Goal: Task Accomplishment & Management: Manage account settings

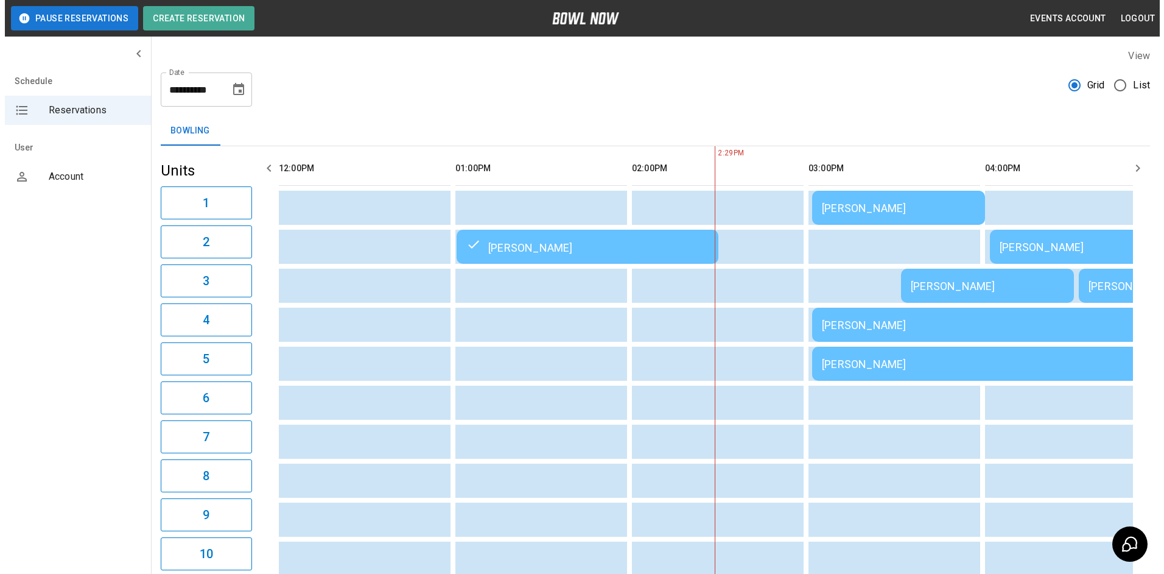
scroll to position [0, 353]
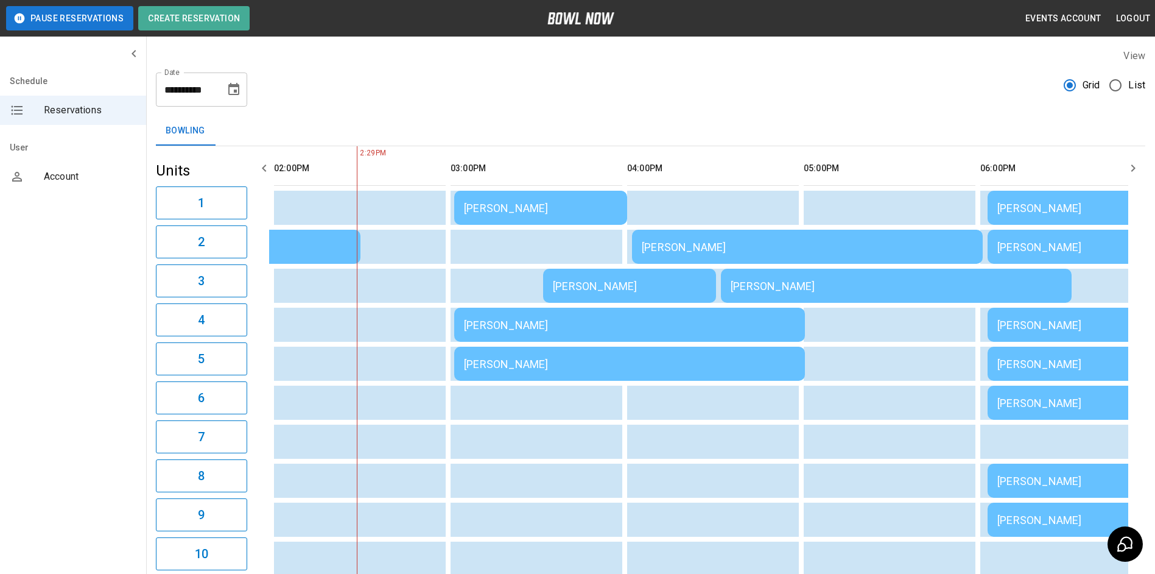
click at [756, 326] on div "[PERSON_NAME]" at bounding box center [629, 324] width 331 height 13
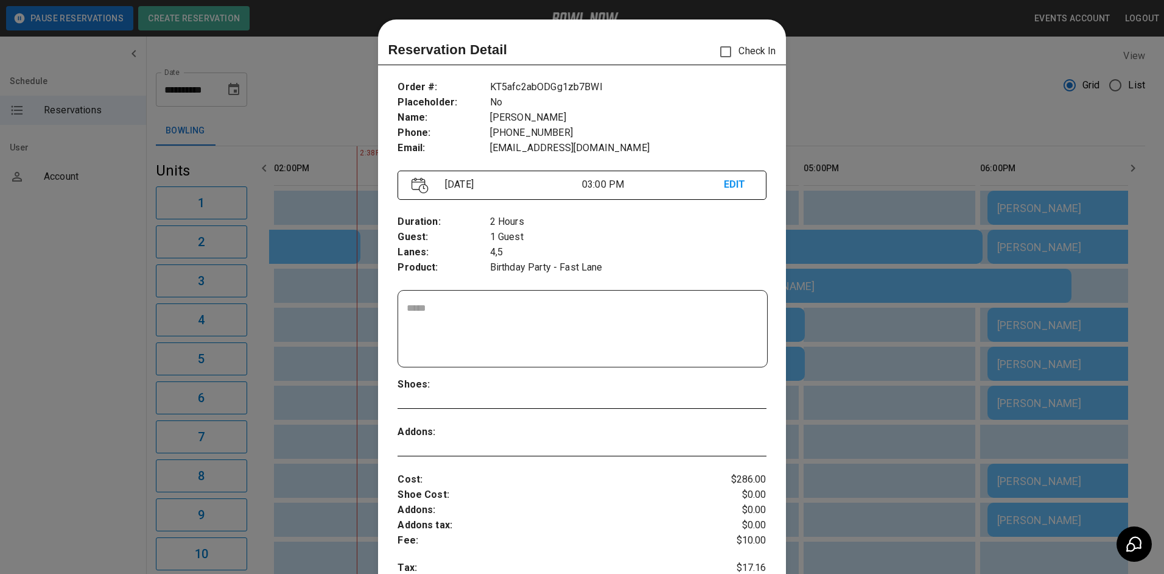
scroll to position [19, 0]
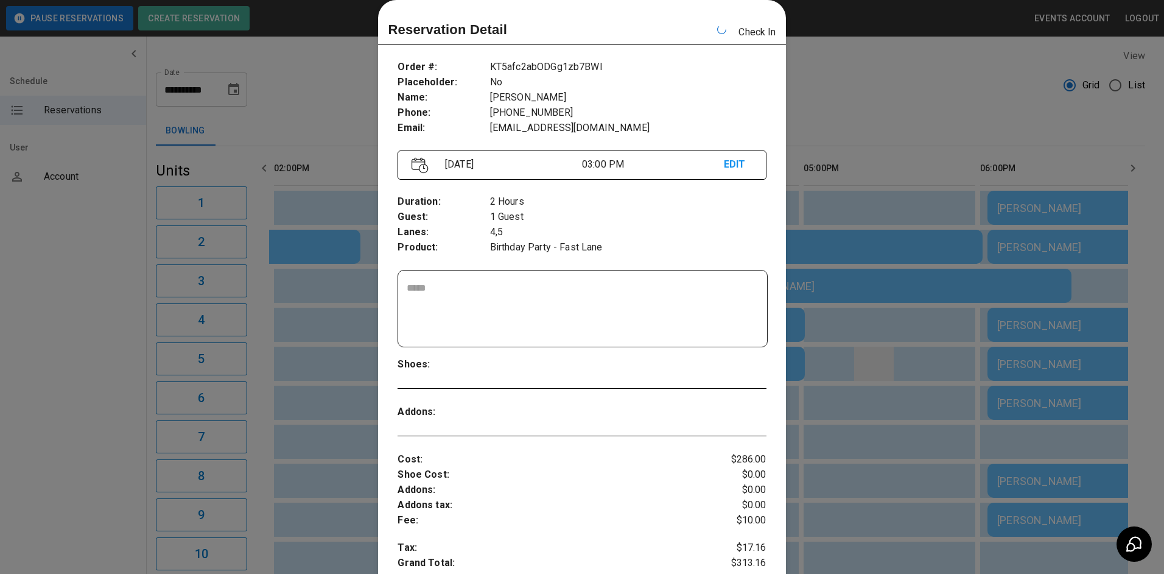
drag, startPoint x: 850, startPoint y: 352, endPoint x: 857, endPoint y: 357, distance: 8.8
click at [851, 351] on div at bounding box center [582, 287] width 1164 height 574
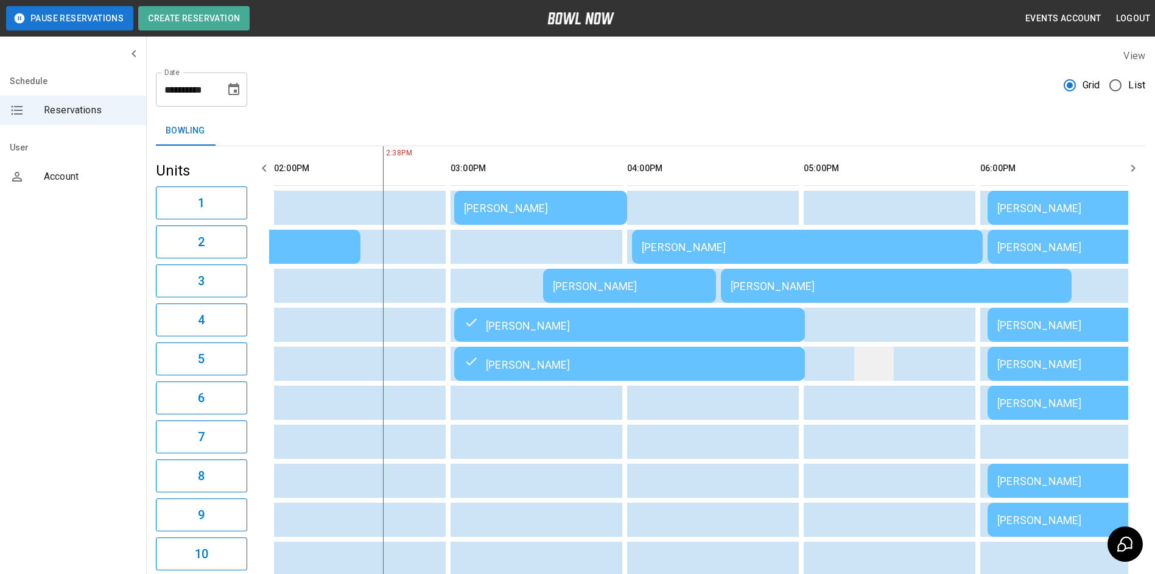
click at [860, 357] on td "sticky table" at bounding box center [874, 363] width 40 height 34
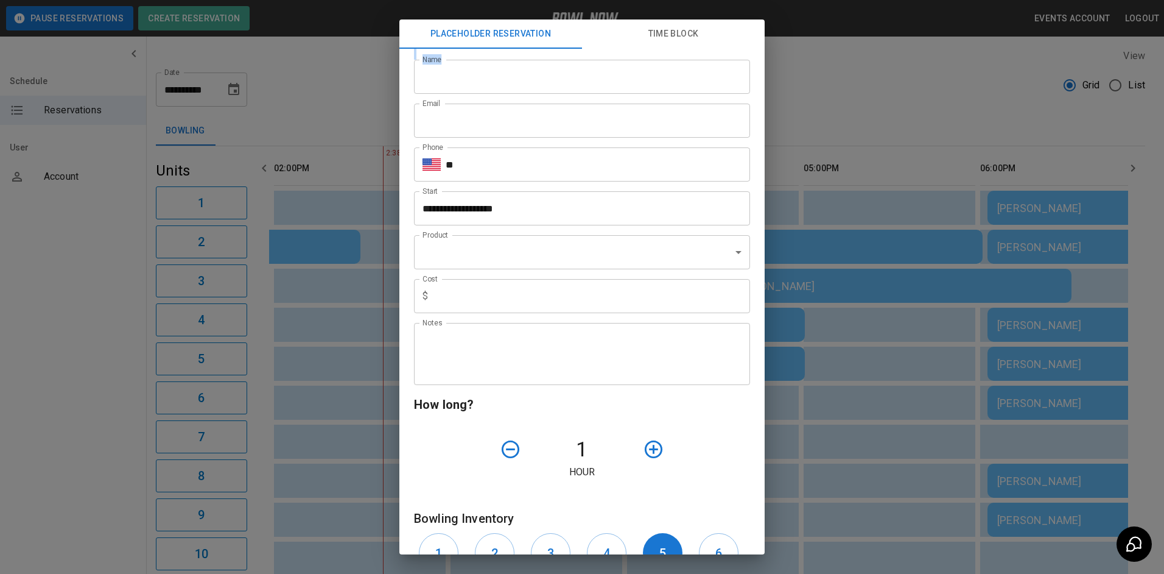
drag, startPoint x: 902, startPoint y: 45, endPoint x: 898, endPoint y: 73, distance: 28.2
click at [898, 73] on div "**********" at bounding box center [582, 287] width 1164 height 574
click at [897, 74] on div "**********" at bounding box center [582, 287] width 1164 height 574
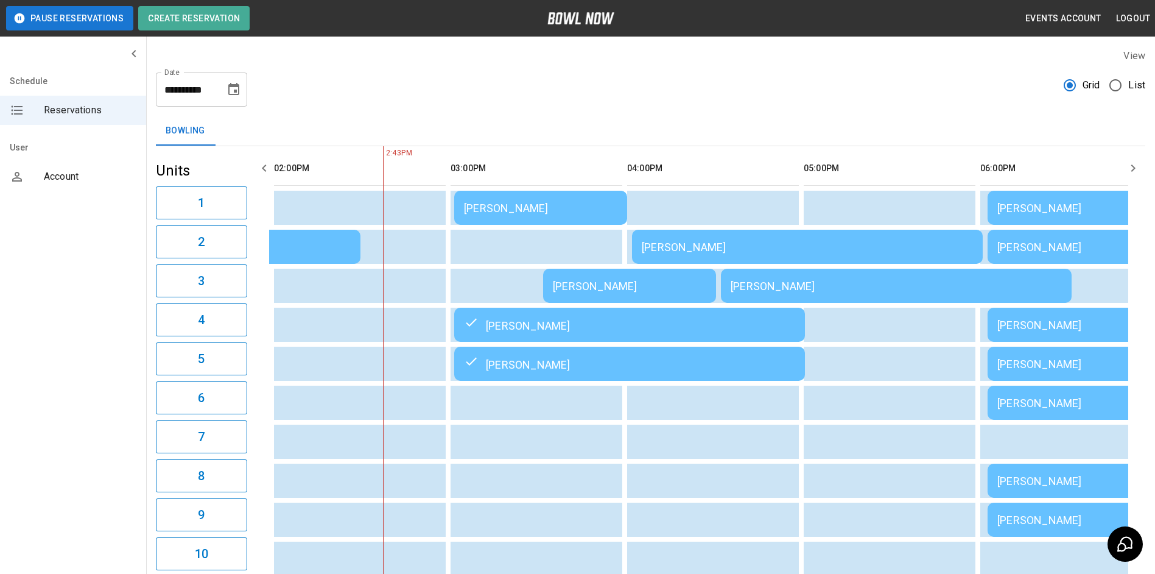
click at [575, 327] on div "[PERSON_NAME]" at bounding box center [629, 324] width 331 height 15
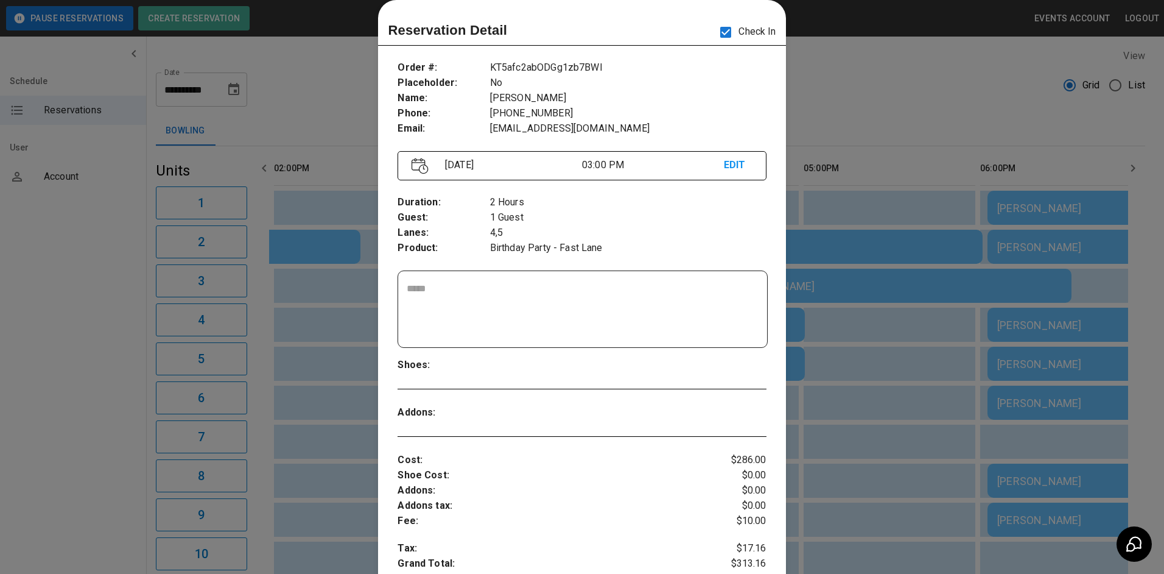
click at [824, 110] on div at bounding box center [582, 287] width 1164 height 574
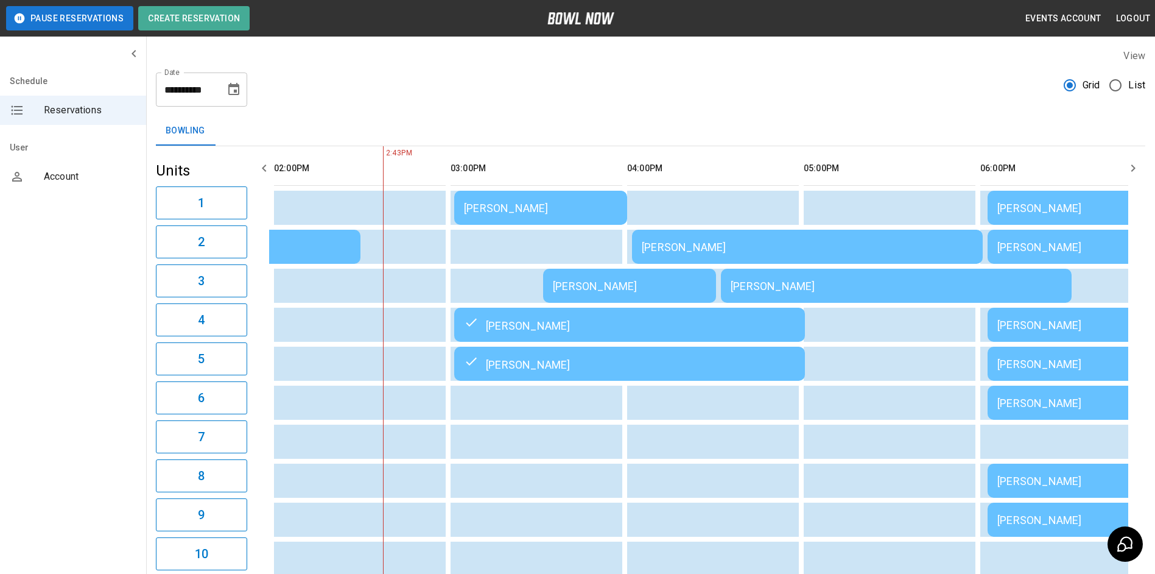
click at [657, 328] on div "[PERSON_NAME]" at bounding box center [629, 324] width 331 height 15
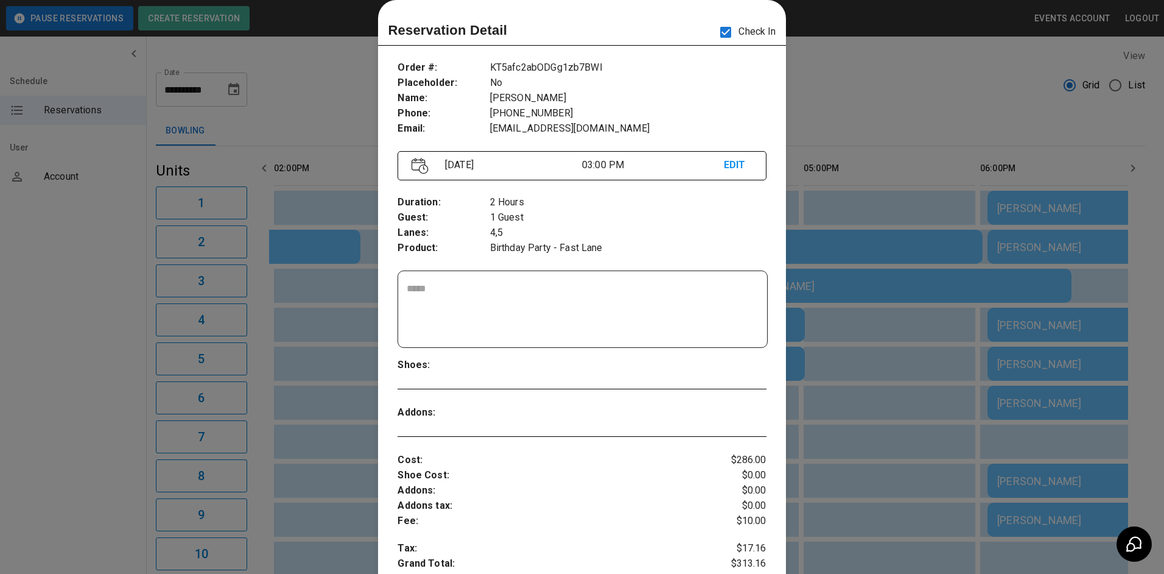
drag, startPoint x: 666, startPoint y: 329, endPoint x: 854, endPoint y: 87, distance: 306.0
click at [854, 87] on div at bounding box center [582, 287] width 1164 height 574
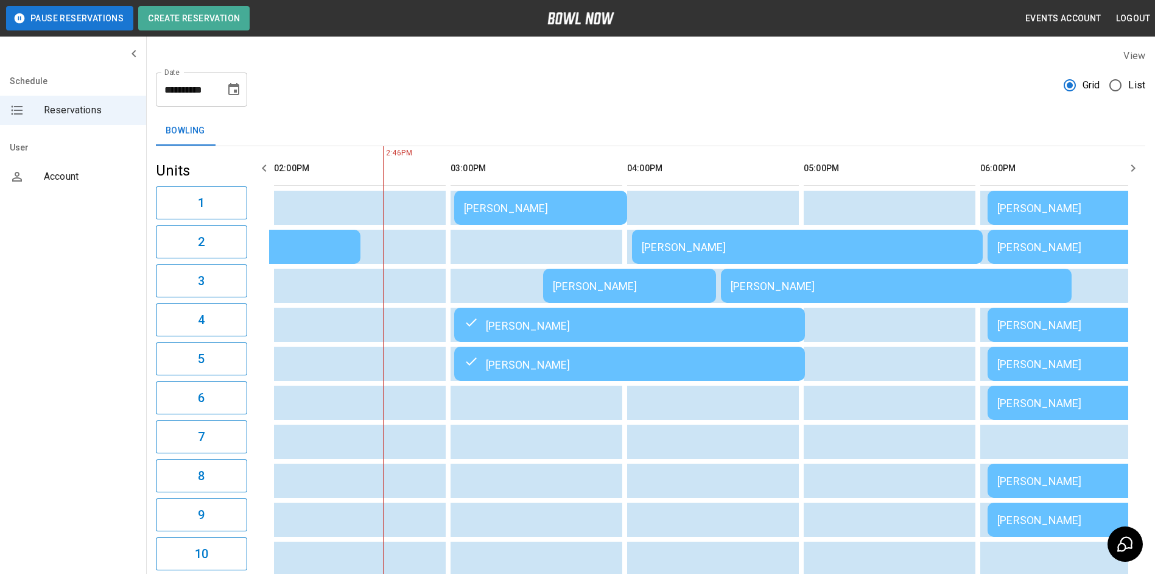
click at [584, 213] on div "[PERSON_NAME]" at bounding box center [540, 208] width 153 height 13
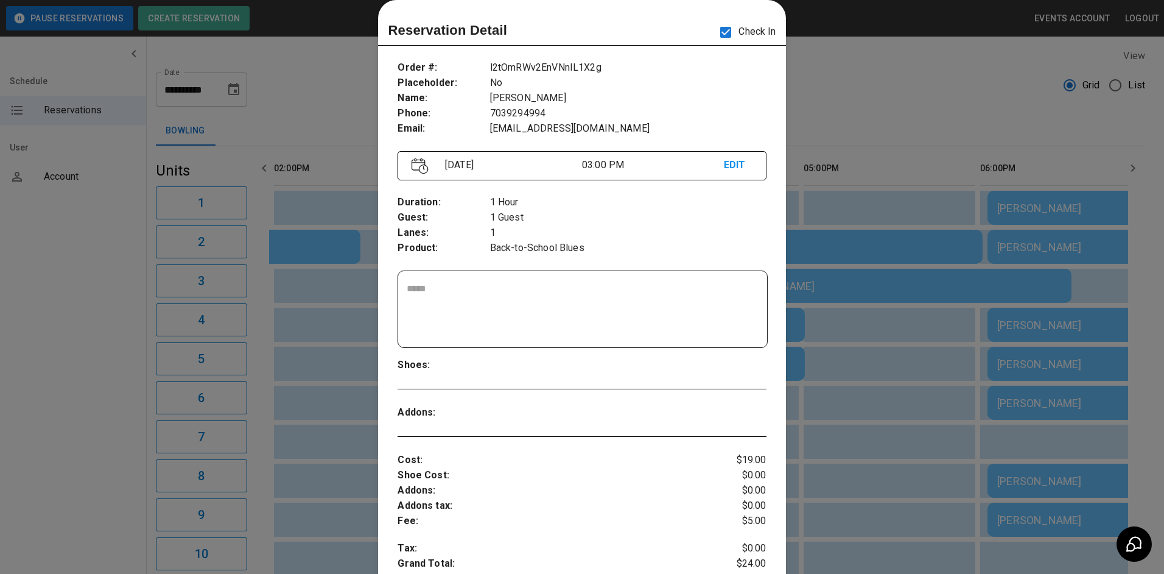
click at [842, 83] on div at bounding box center [582, 287] width 1164 height 574
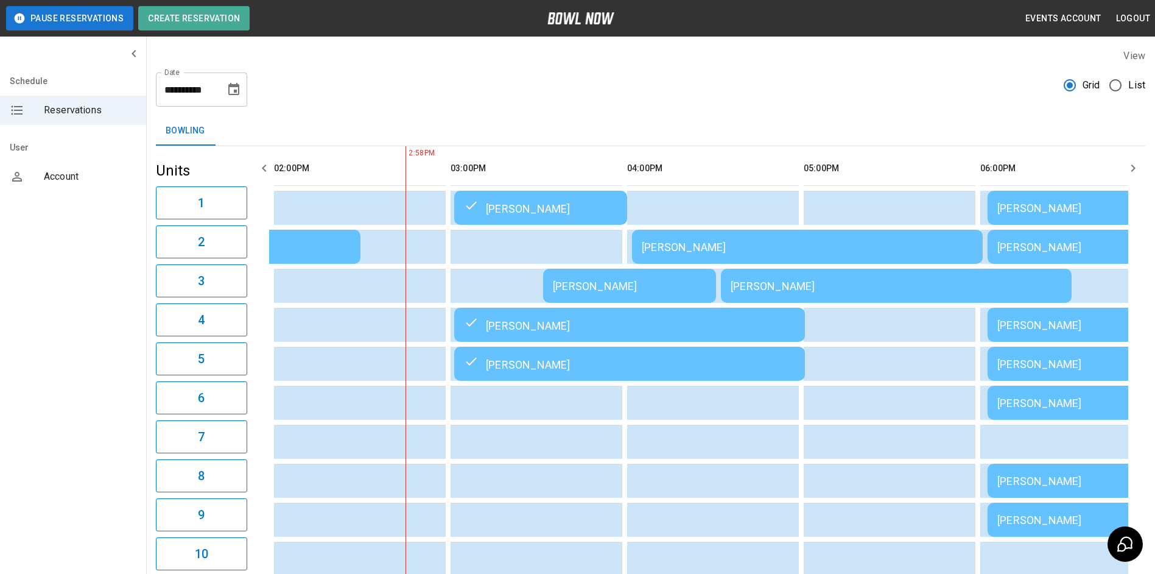
click at [627, 328] on div "[PERSON_NAME]" at bounding box center [629, 324] width 331 height 15
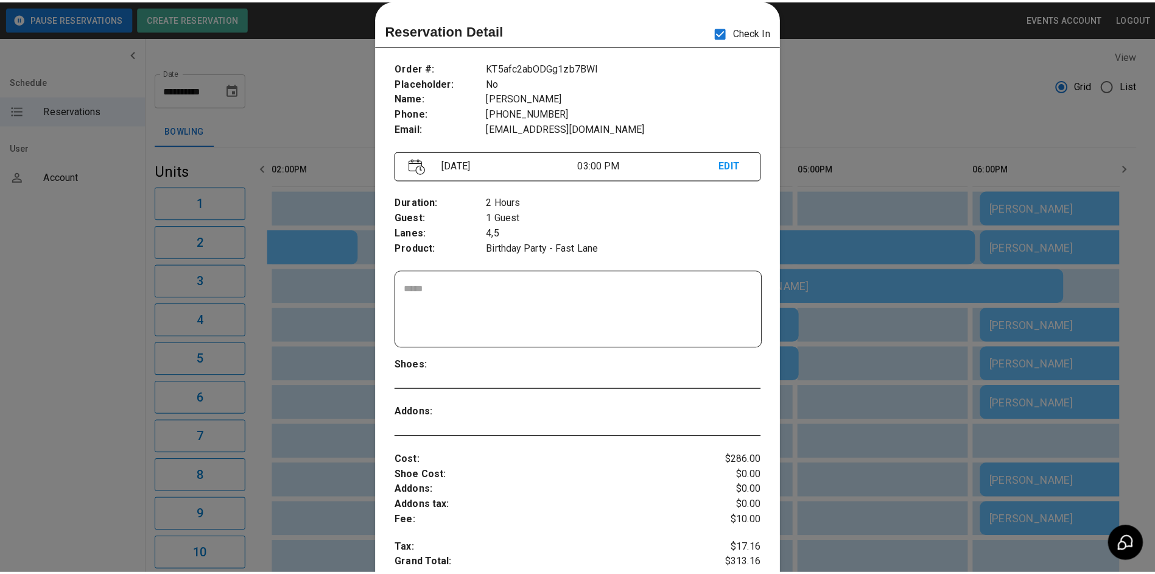
scroll to position [0, 530]
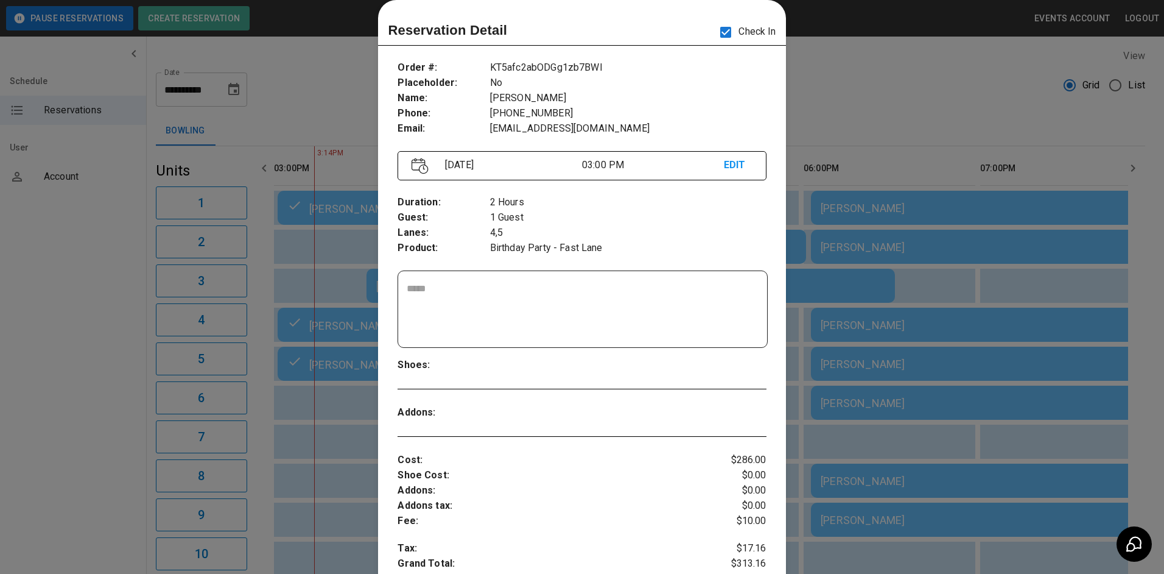
click at [912, 80] on div at bounding box center [582, 287] width 1164 height 574
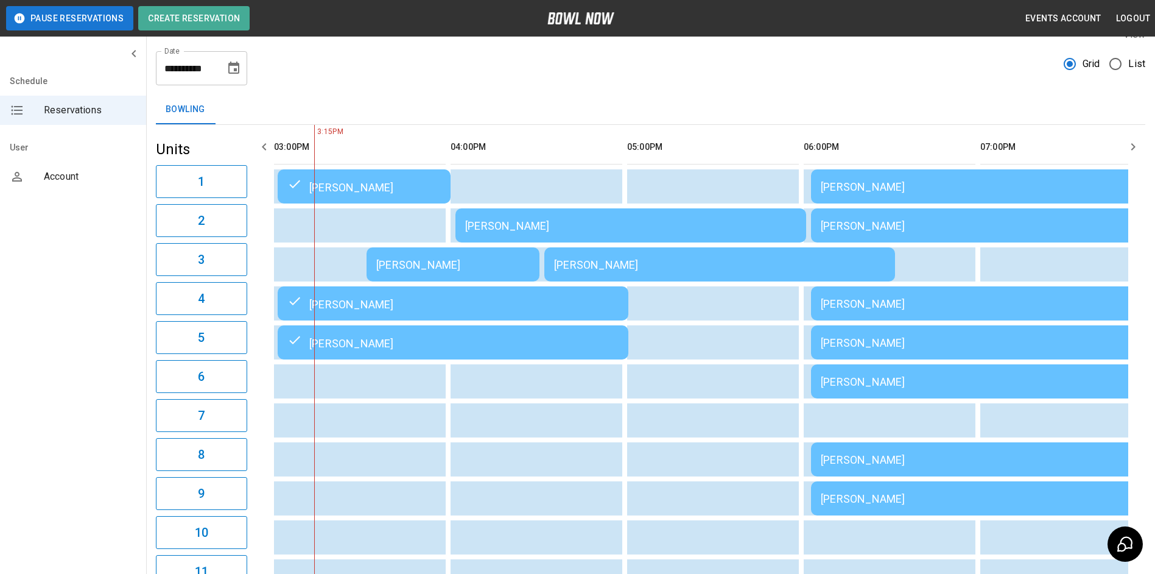
scroll to position [0, 0]
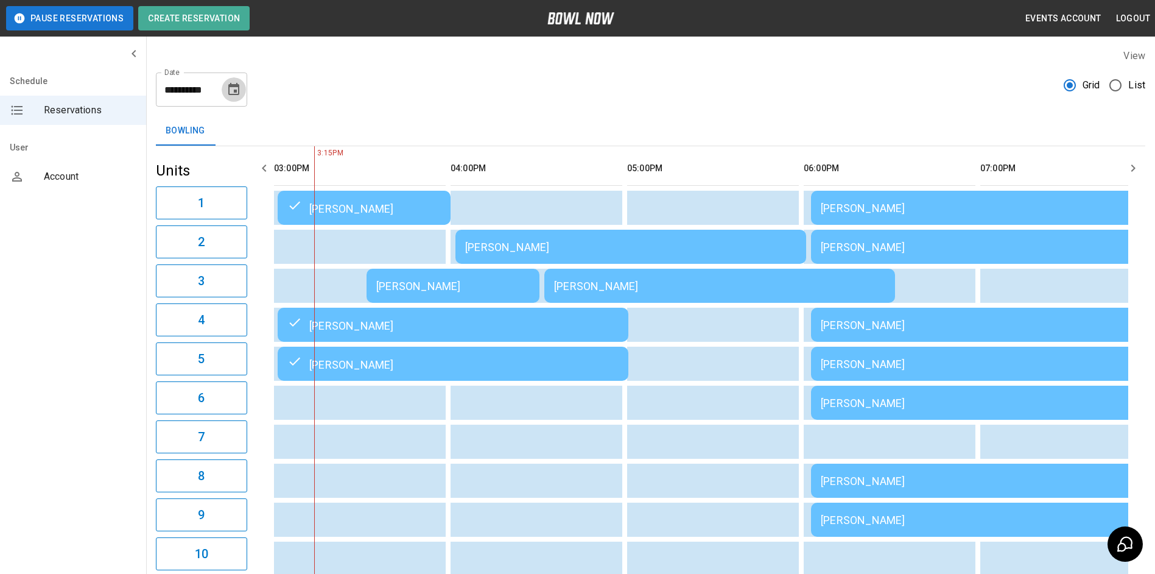
click at [236, 95] on icon "Choose date, selected date is Aug 16, 2025" at bounding box center [233, 89] width 11 height 12
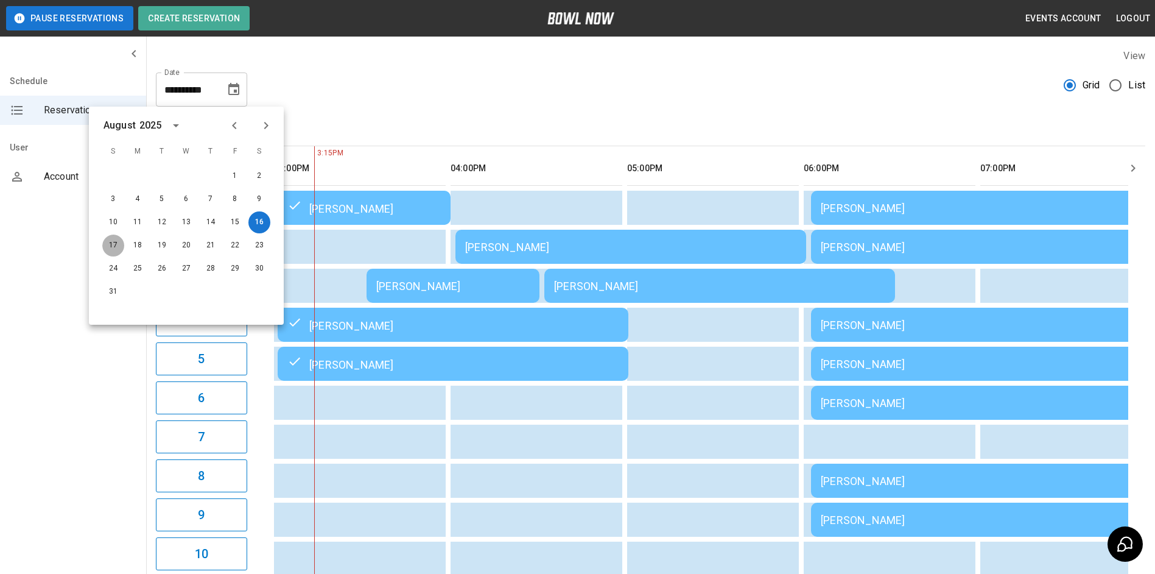
click at [111, 247] on button "17" at bounding box center [113, 245] width 22 height 22
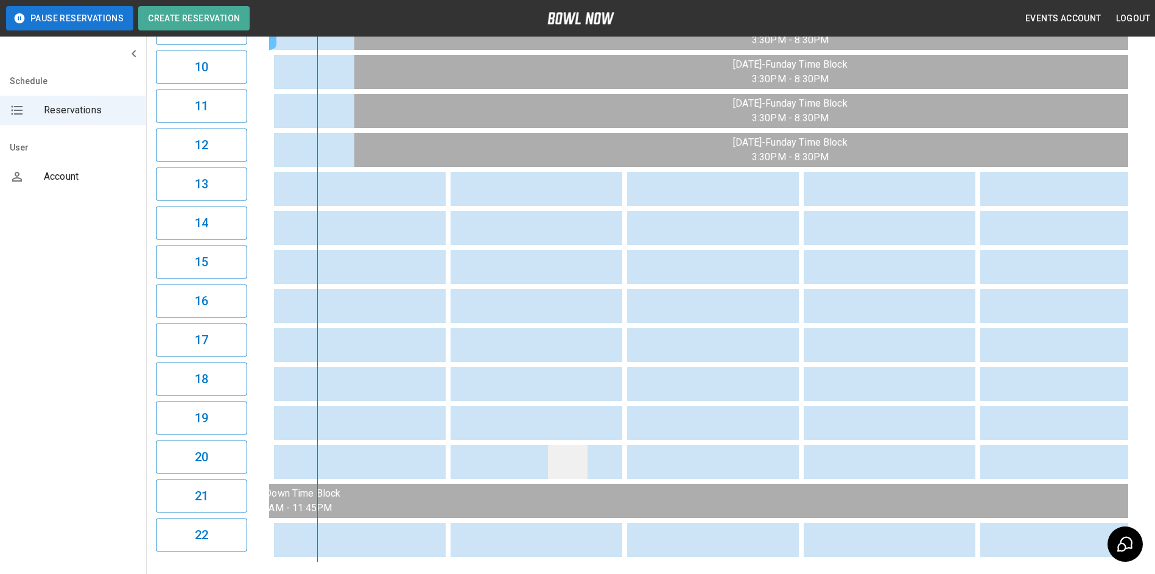
scroll to position [559, 0]
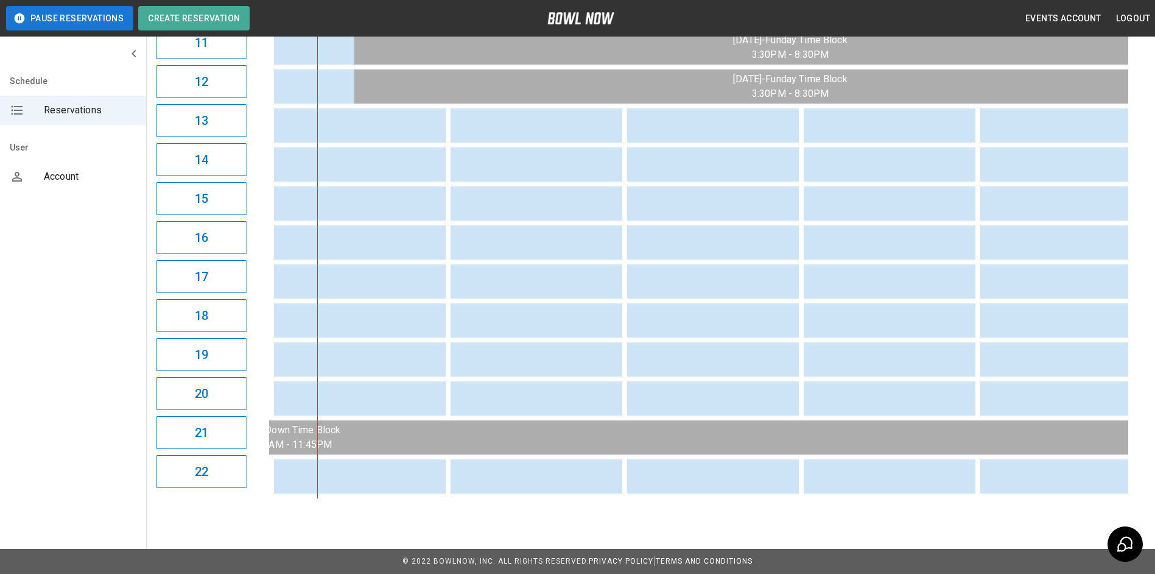
drag, startPoint x: 717, startPoint y: 498, endPoint x: 670, endPoint y: 494, distance: 47.0
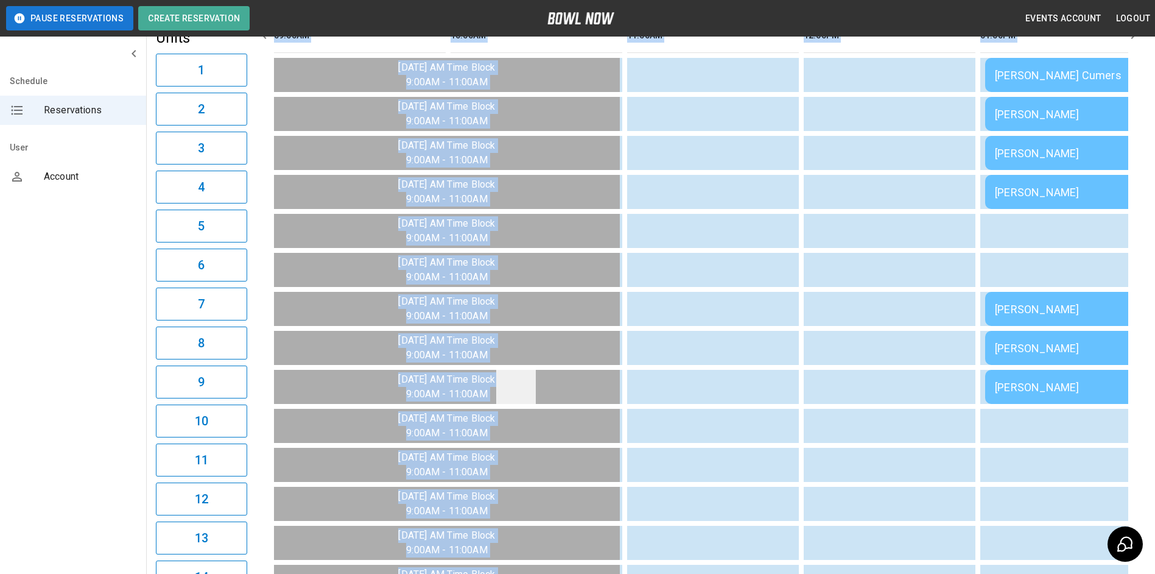
scroll to position [72, 0]
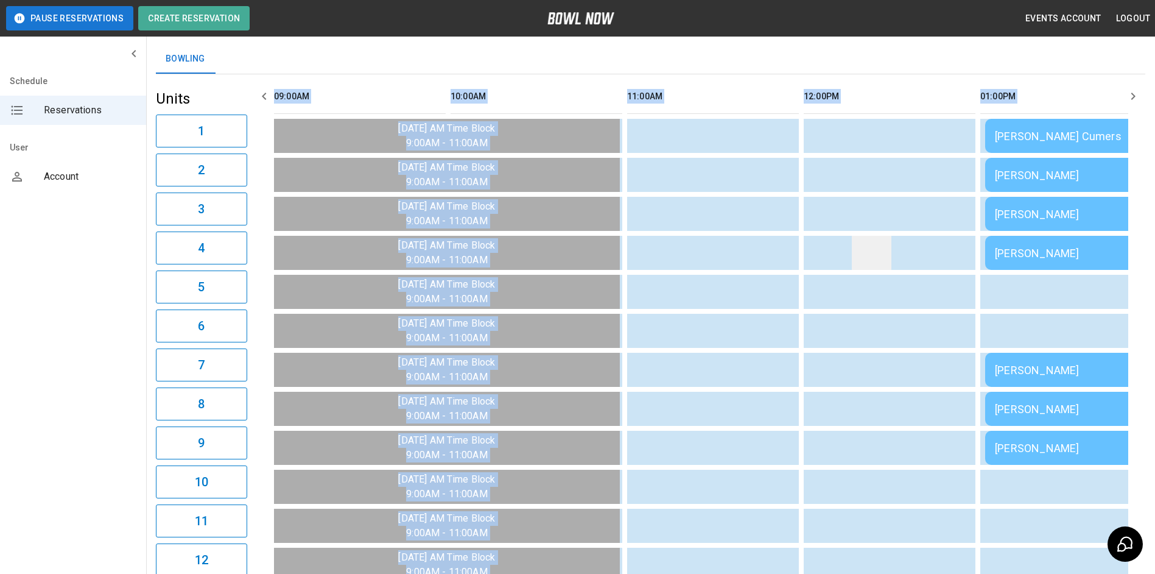
click at [858, 269] on td "sticky table" at bounding box center [872, 253] width 40 height 34
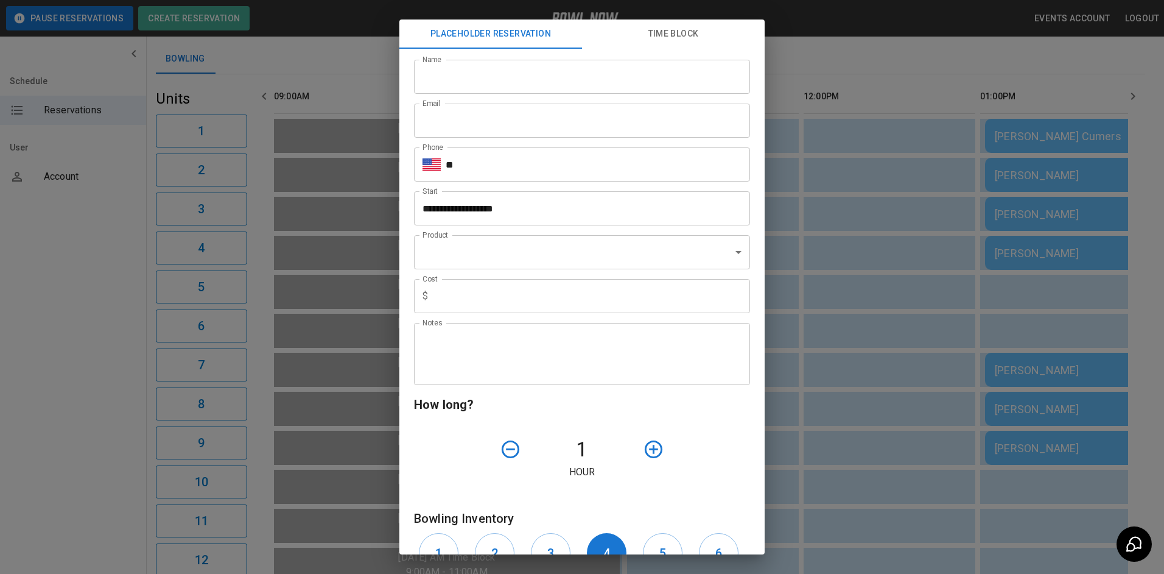
drag, startPoint x: 787, startPoint y: 421, endPoint x: 794, endPoint y: 417, distance: 7.9
click at [789, 420] on div "**********" at bounding box center [582, 287] width 1164 height 574
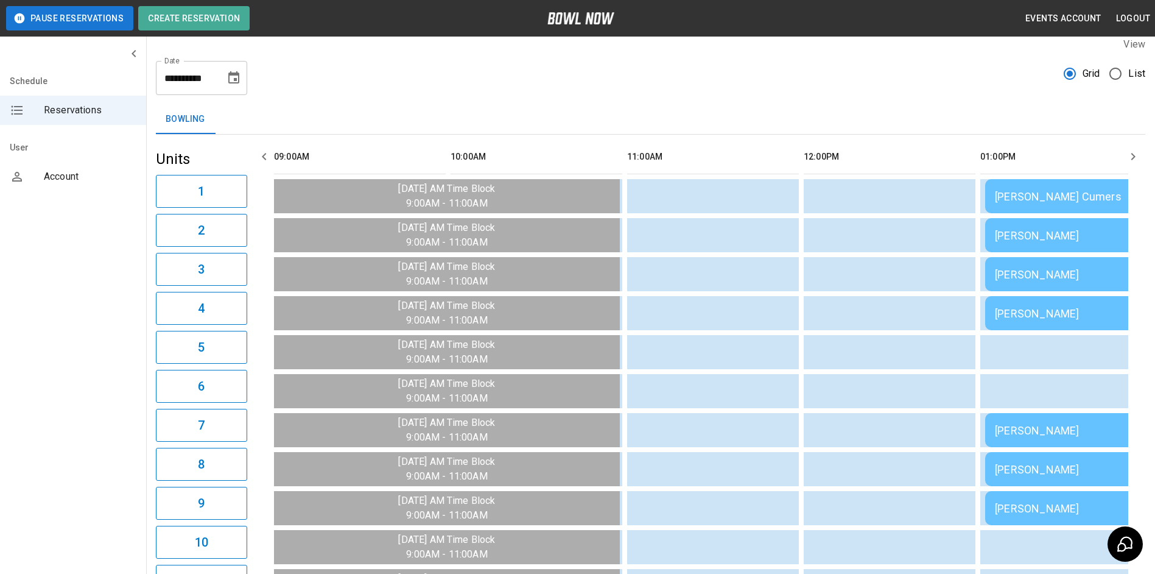
scroll to position [11, 0]
click at [216, 27] on button "Create Reservation" at bounding box center [193, 18] width 111 height 24
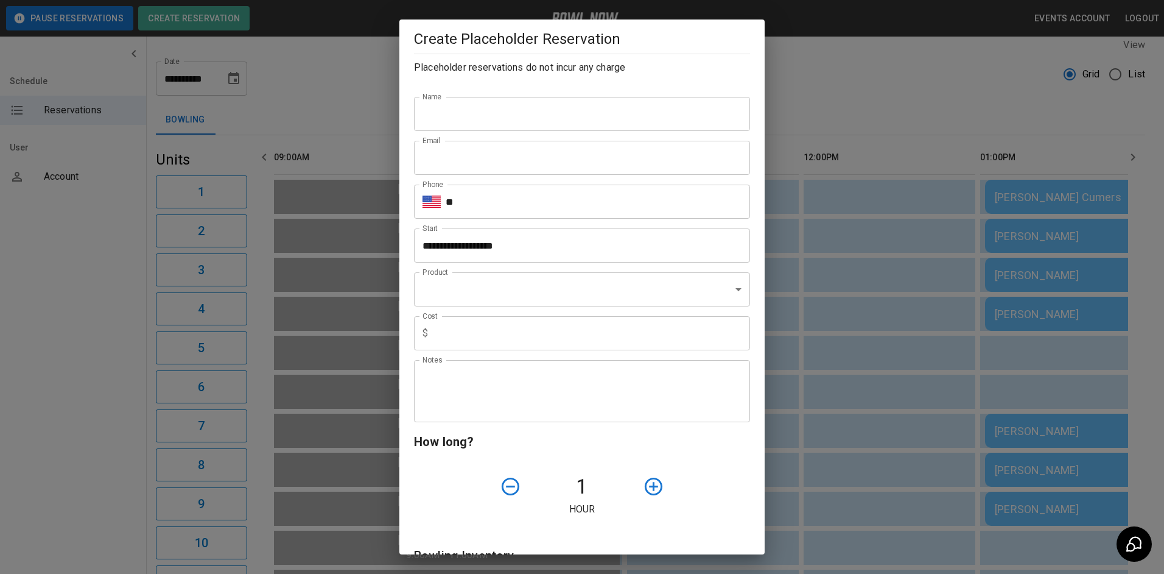
click at [889, 111] on div "**********" at bounding box center [582, 287] width 1164 height 574
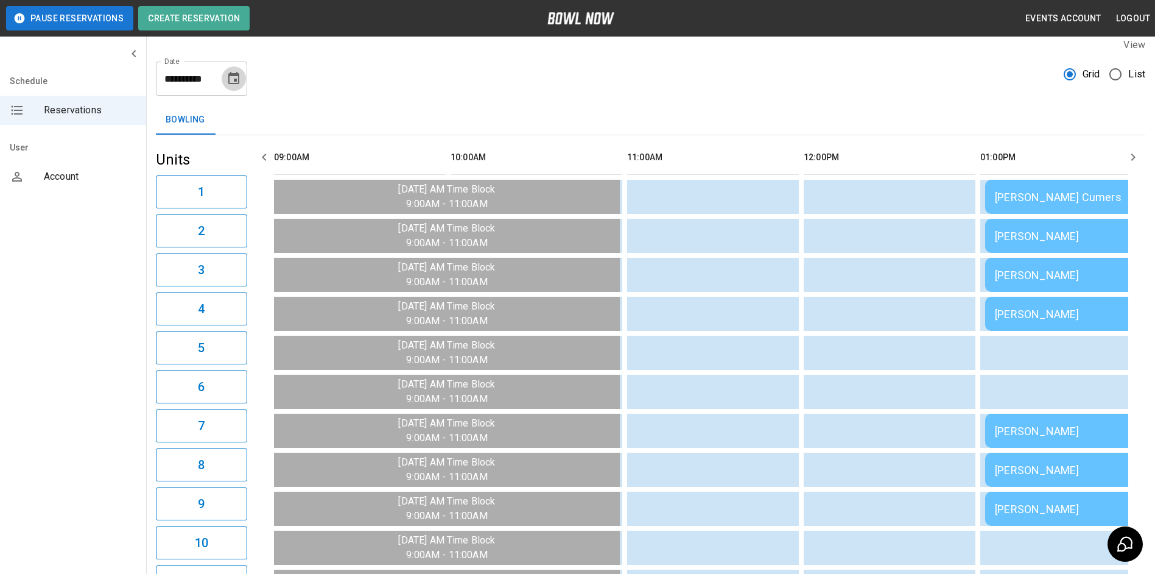
click at [229, 88] on button "Choose date, selected date is Aug 17, 2025" at bounding box center [234, 78] width 24 height 24
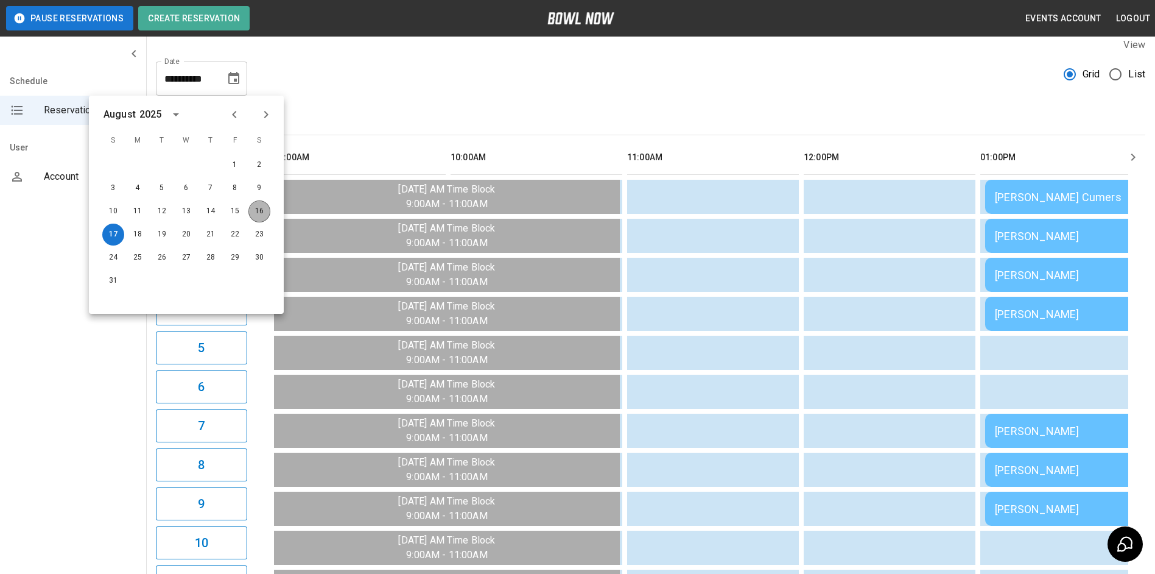
click at [254, 215] on button "16" at bounding box center [259, 211] width 22 height 22
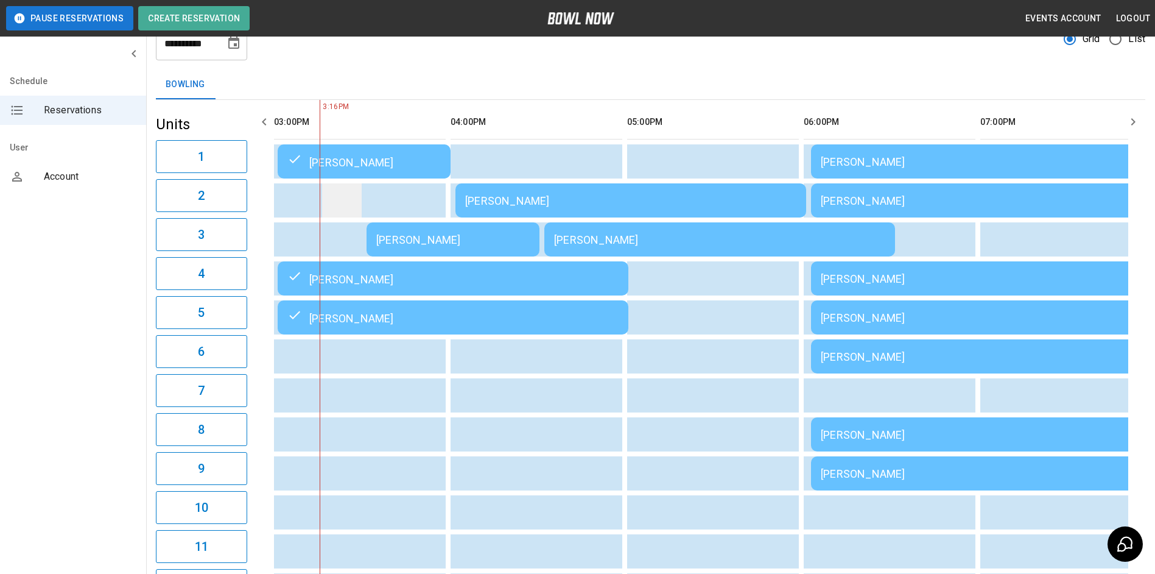
scroll to position [0, 0]
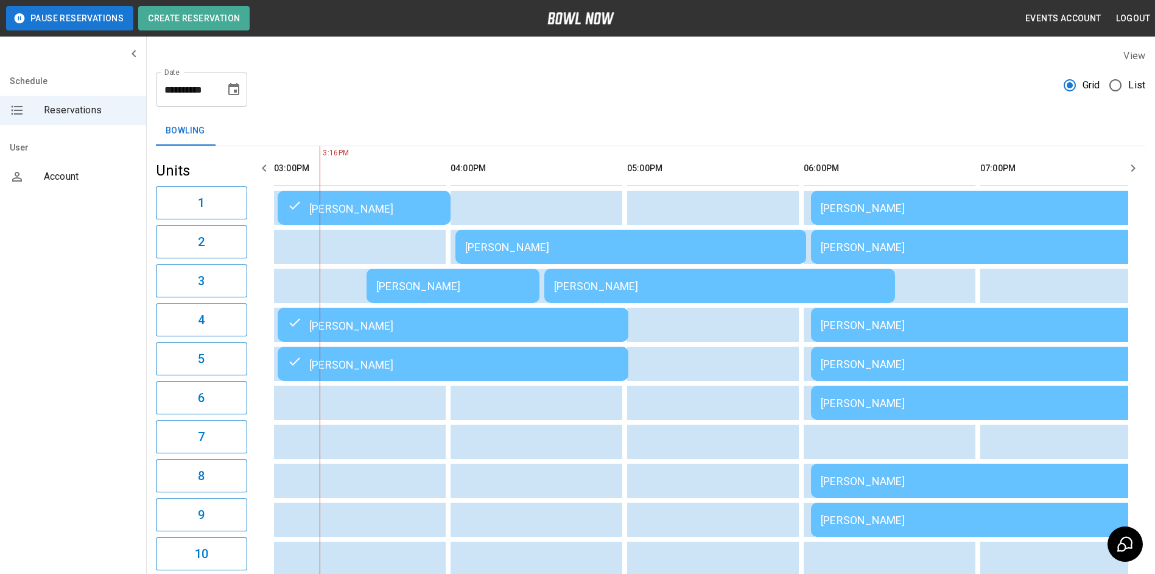
click at [232, 94] on icon "Choose date, selected date is Aug 16, 2025" at bounding box center [233, 89] width 11 height 12
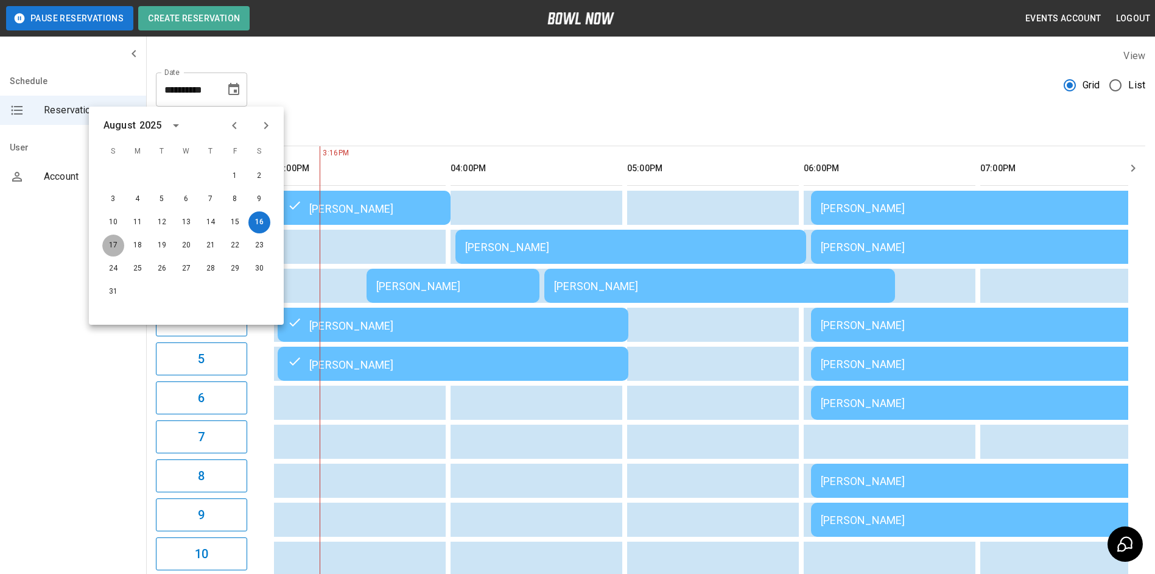
click at [114, 247] on button "17" at bounding box center [113, 245] width 22 height 22
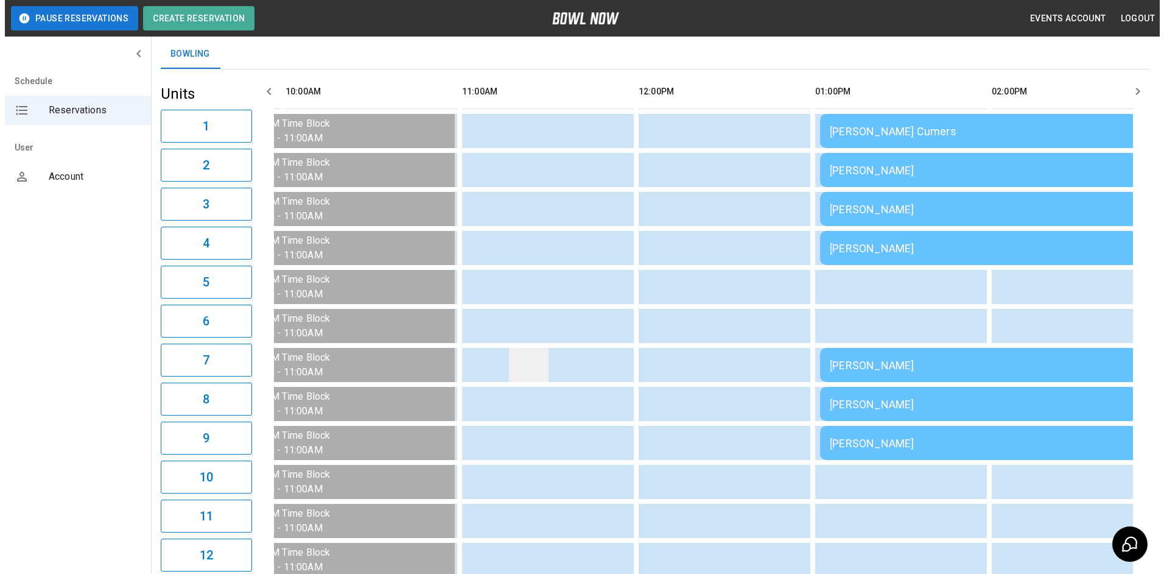
scroll to position [72, 0]
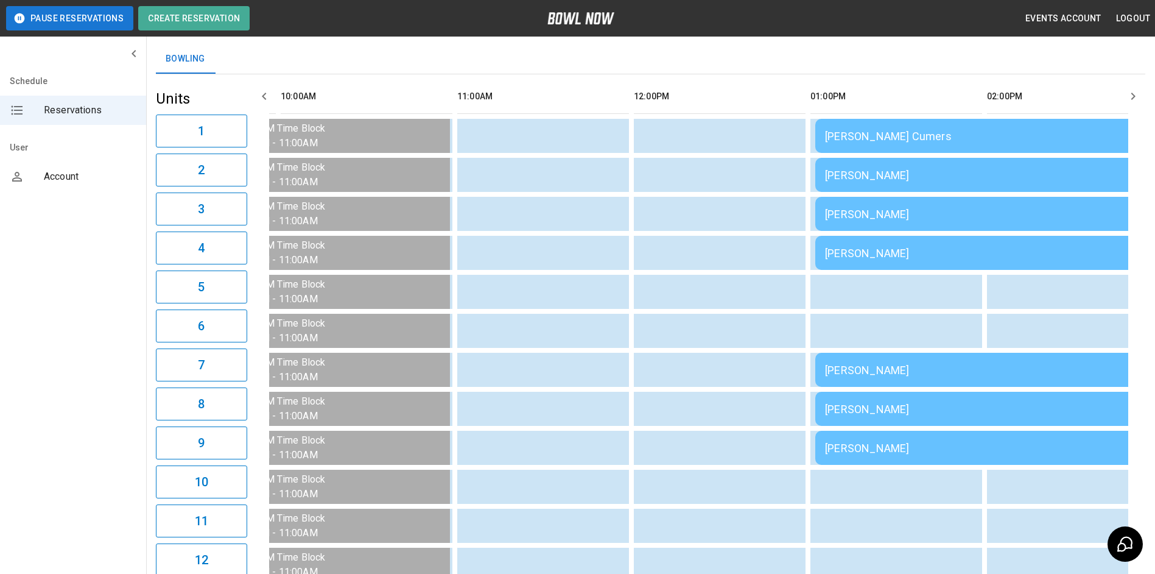
click at [846, 259] on td "[PERSON_NAME]" at bounding box center [990, 253] width 351 height 34
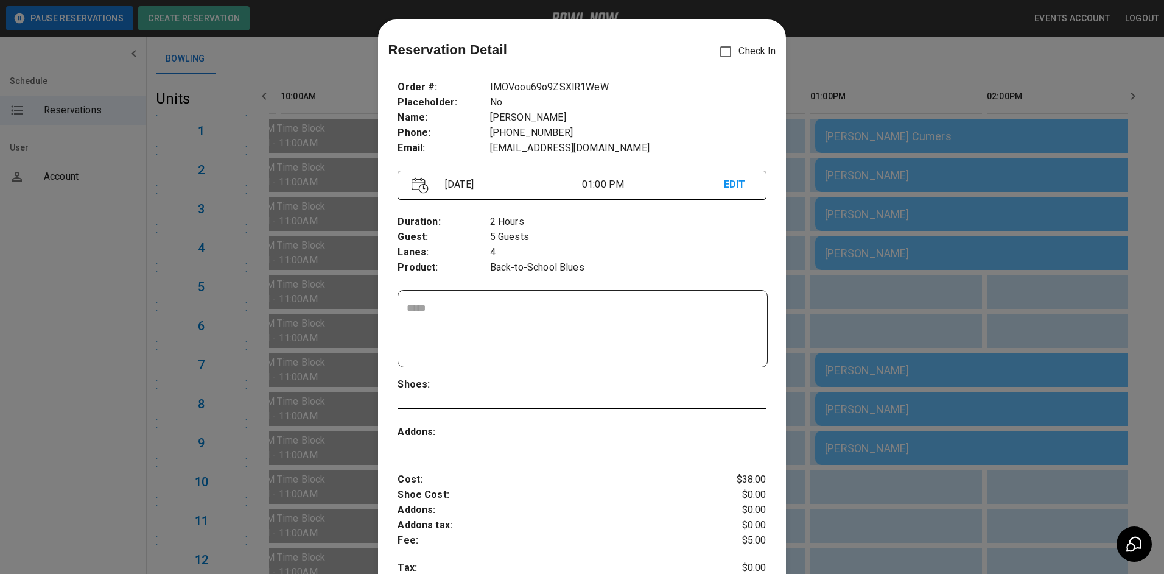
scroll to position [19, 0]
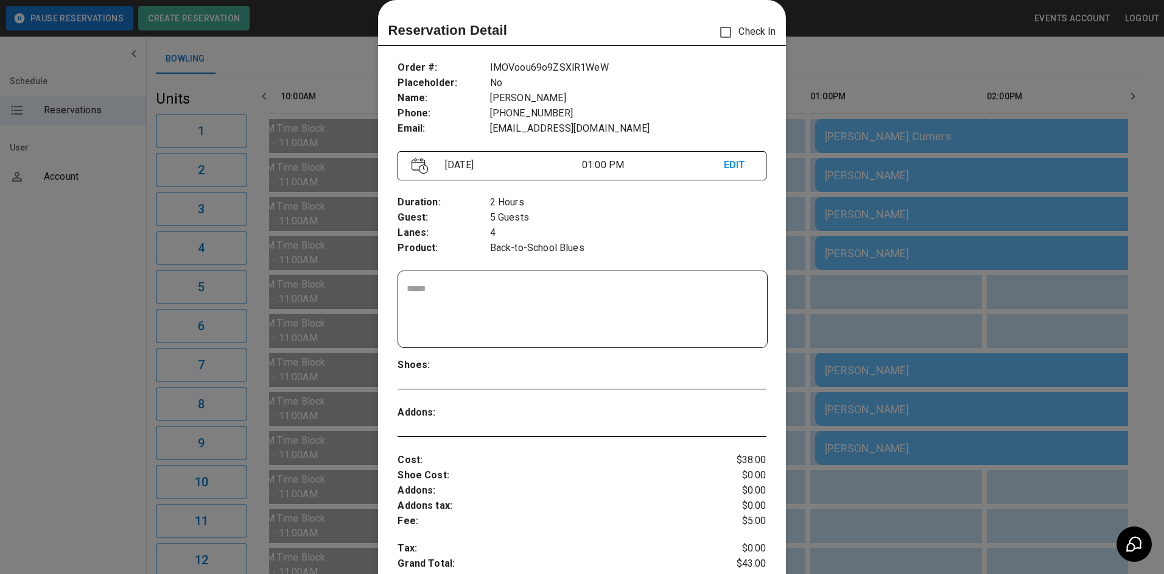
click at [726, 167] on p "EDIT" at bounding box center [738, 165] width 29 height 15
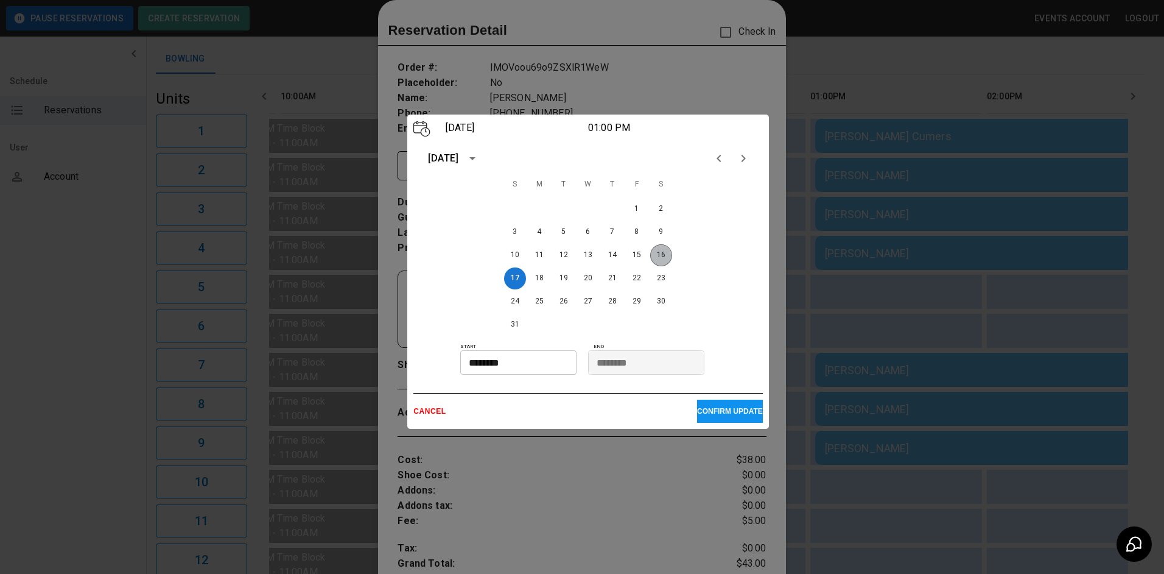
drag, startPoint x: 664, startPoint y: 254, endPoint x: 670, endPoint y: 259, distance: 8.2
click at [664, 253] on button "16" at bounding box center [661, 255] width 22 height 22
click at [718, 414] on p "CONFIRM UPDATE" at bounding box center [730, 411] width 66 height 9
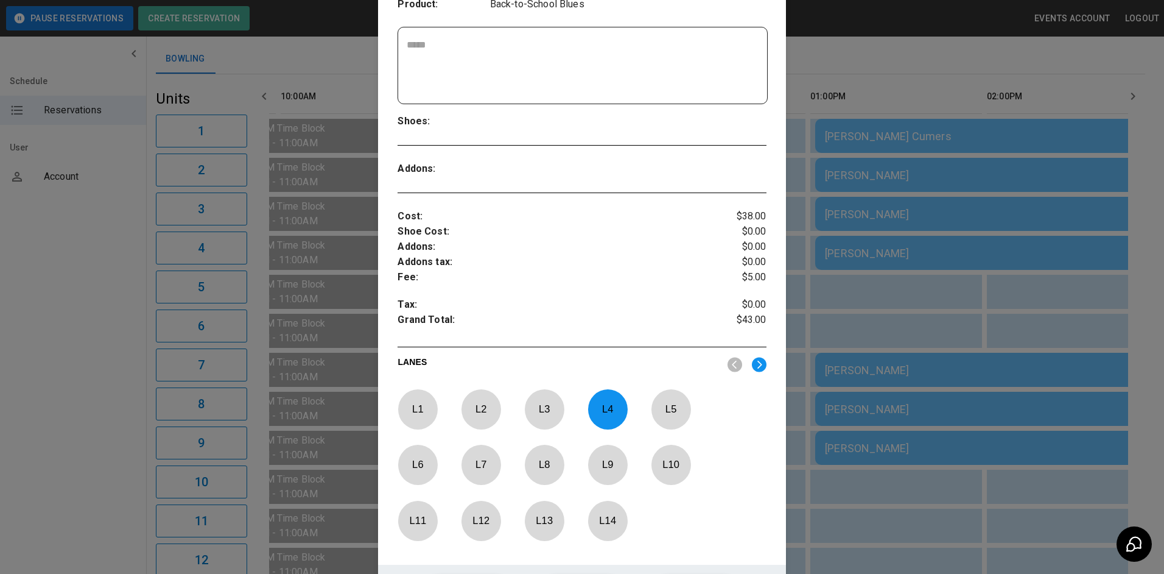
scroll to position [388, 0]
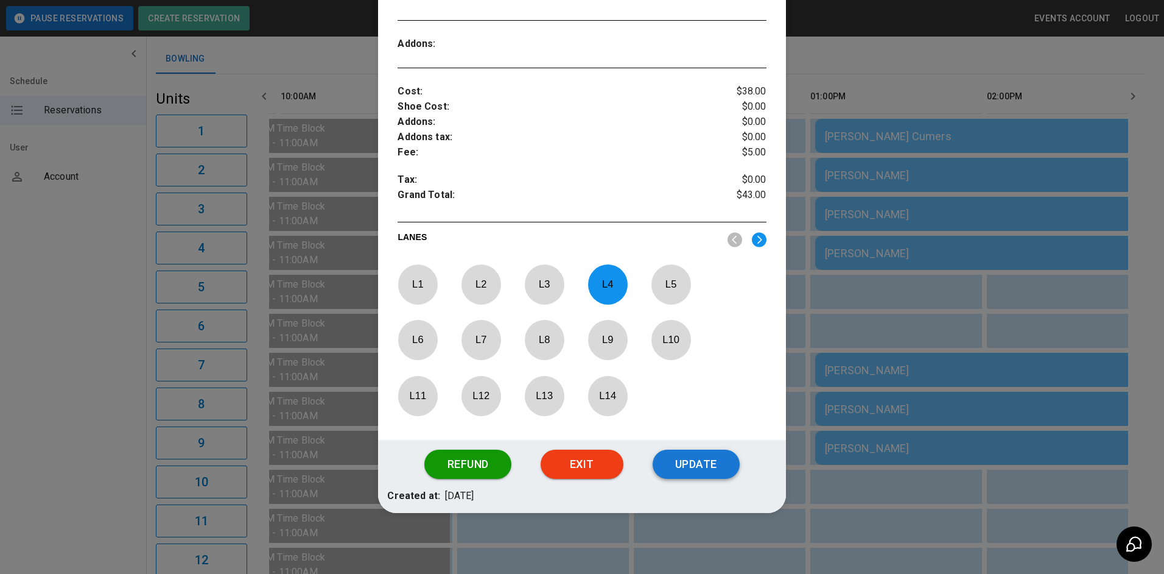
click at [700, 466] on button "Update" at bounding box center [696, 463] width 87 height 29
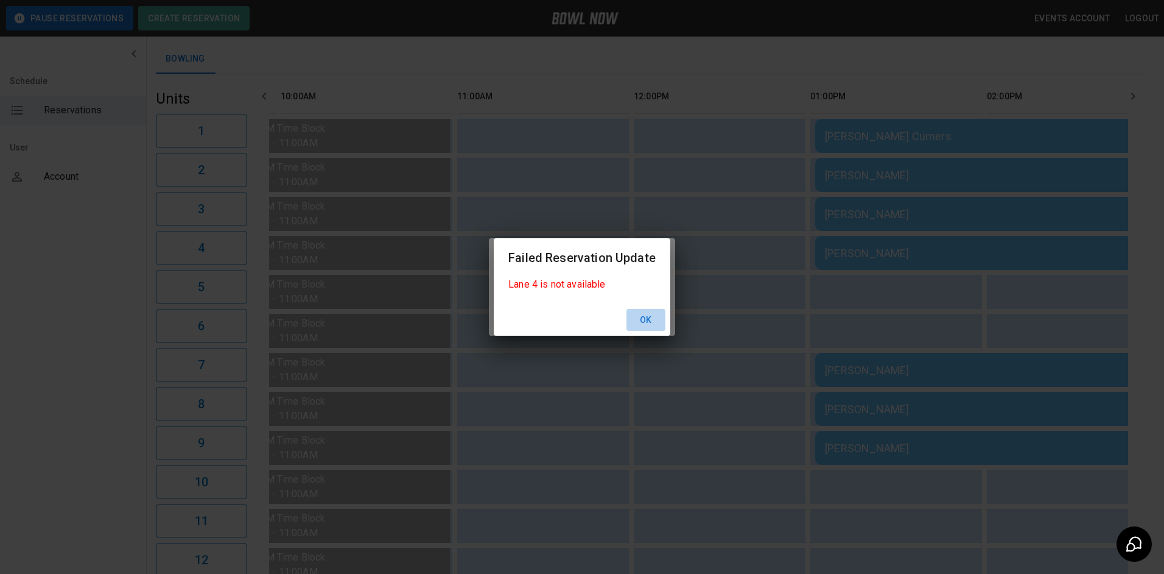
click at [646, 321] on button "Ok" at bounding box center [646, 320] width 39 height 23
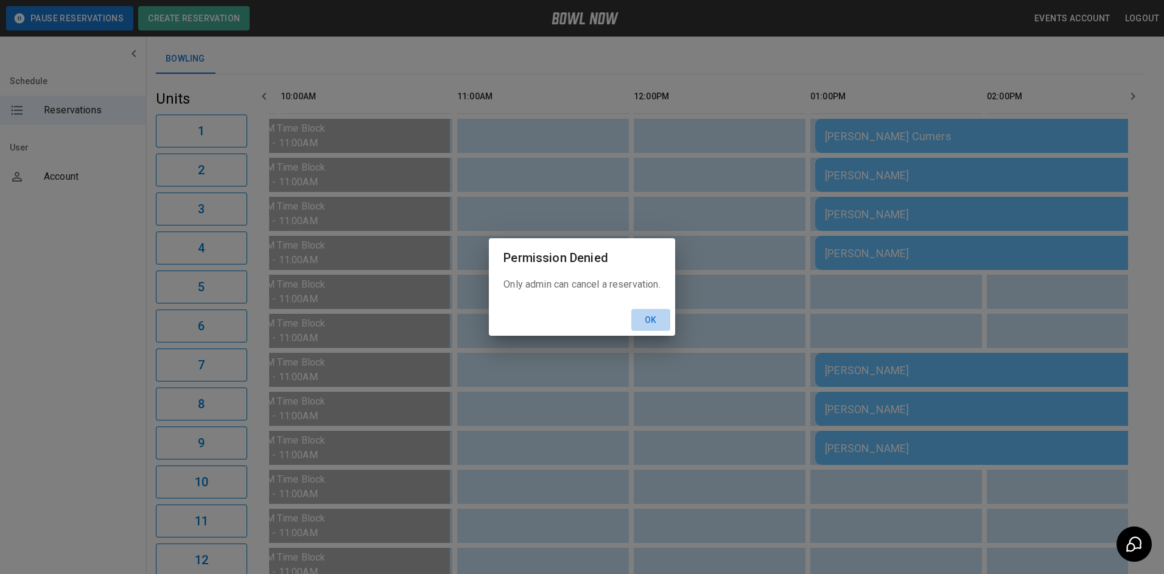
click at [664, 322] on button "Ok" at bounding box center [650, 320] width 39 height 23
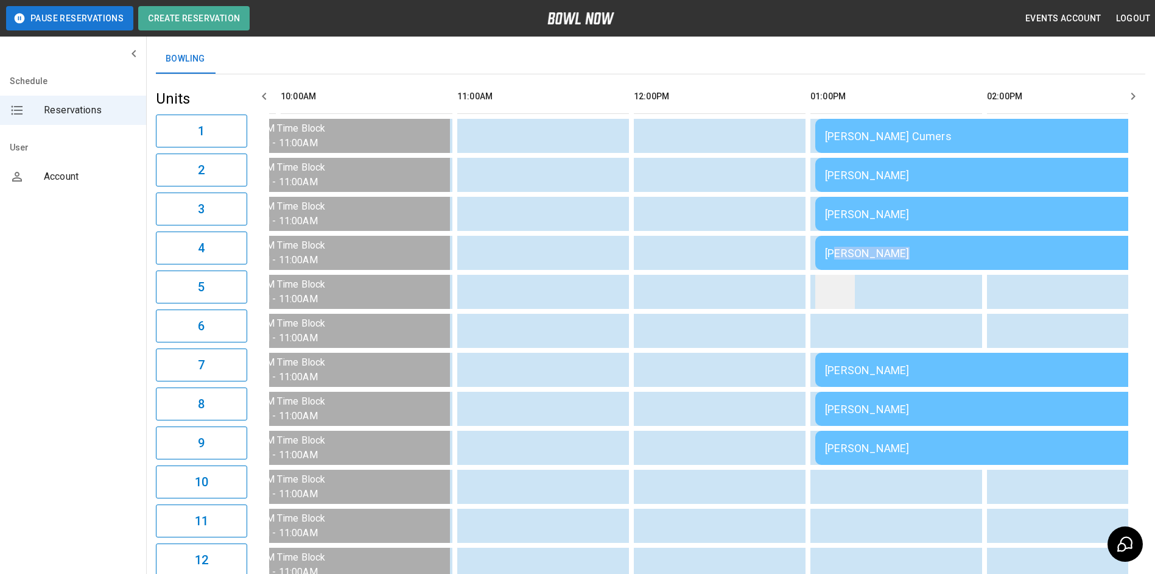
drag, startPoint x: 834, startPoint y: 262, endPoint x: 835, endPoint y: 299, distance: 37.2
click at [835, 299] on tbody "[PERSON_NAME] Cumers [PERSON_NAME] [PERSON_NAME] [PERSON_NAME] [PERSON_NAME] [P…" at bounding box center [1168, 545] width 2129 height 852
drag, startPoint x: 835, startPoint y: 299, endPoint x: 666, endPoint y: 322, distance: 170.8
click at [666, 322] on td "sticky table" at bounding box center [658, 331] width 40 height 34
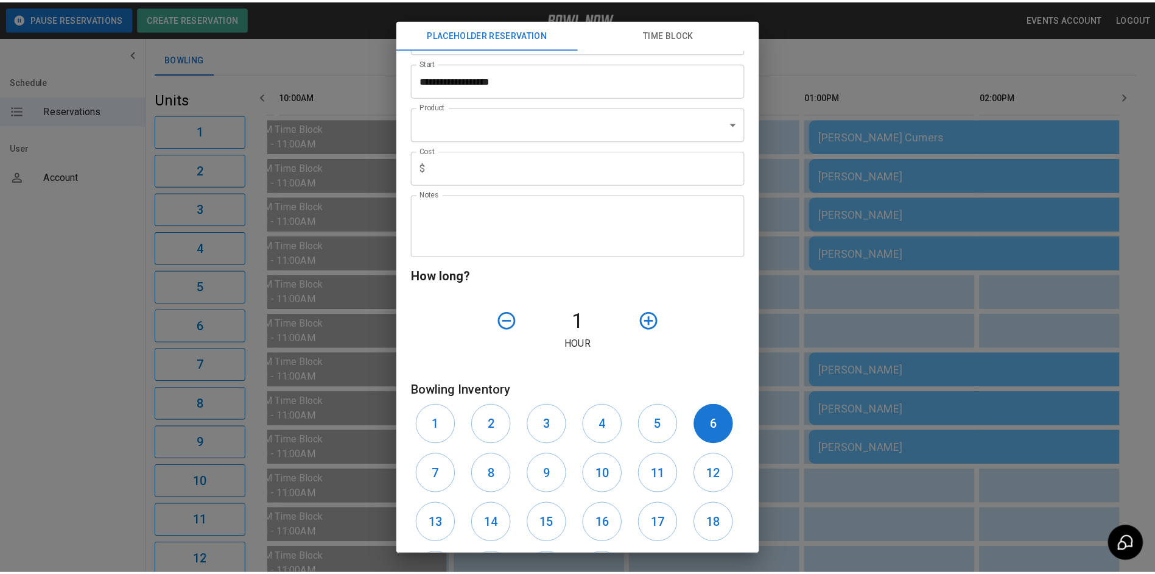
scroll to position [122, 0]
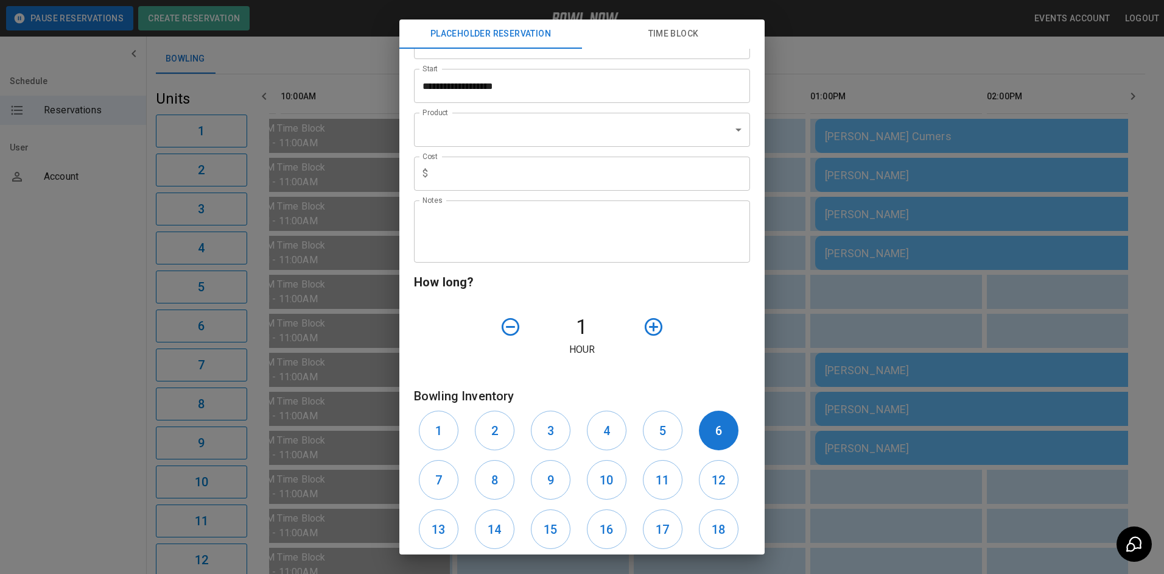
click at [982, 325] on div "**********" at bounding box center [582, 287] width 1164 height 574
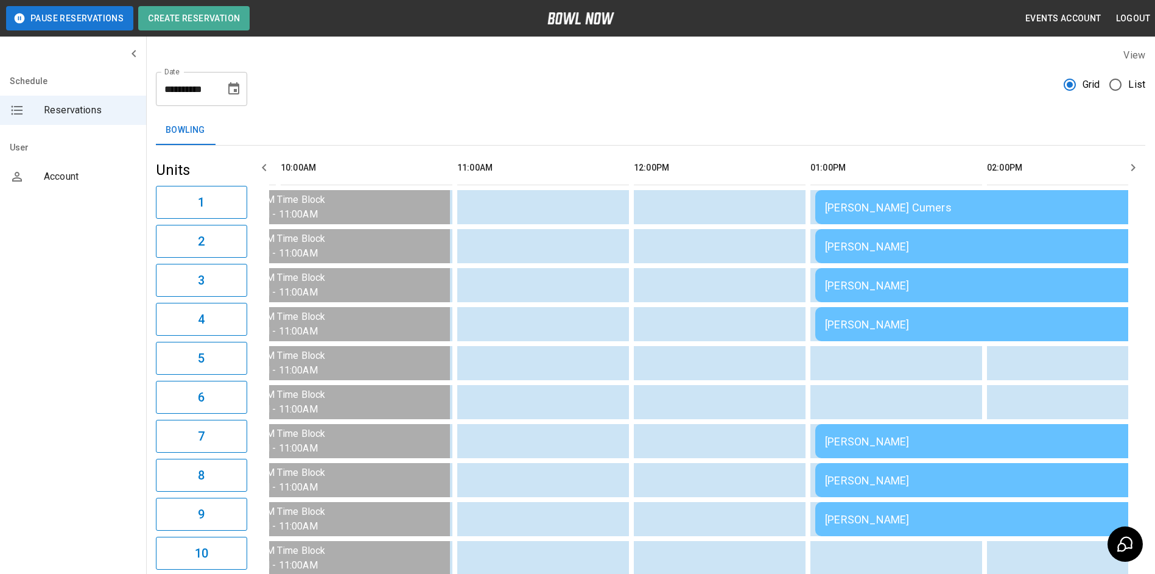
scroll to position [0, 0]
click at [237, 96] on icon "Choose date, selected date is Aug 17, 2025" at bounding box center [234, 89] width 15 height 15
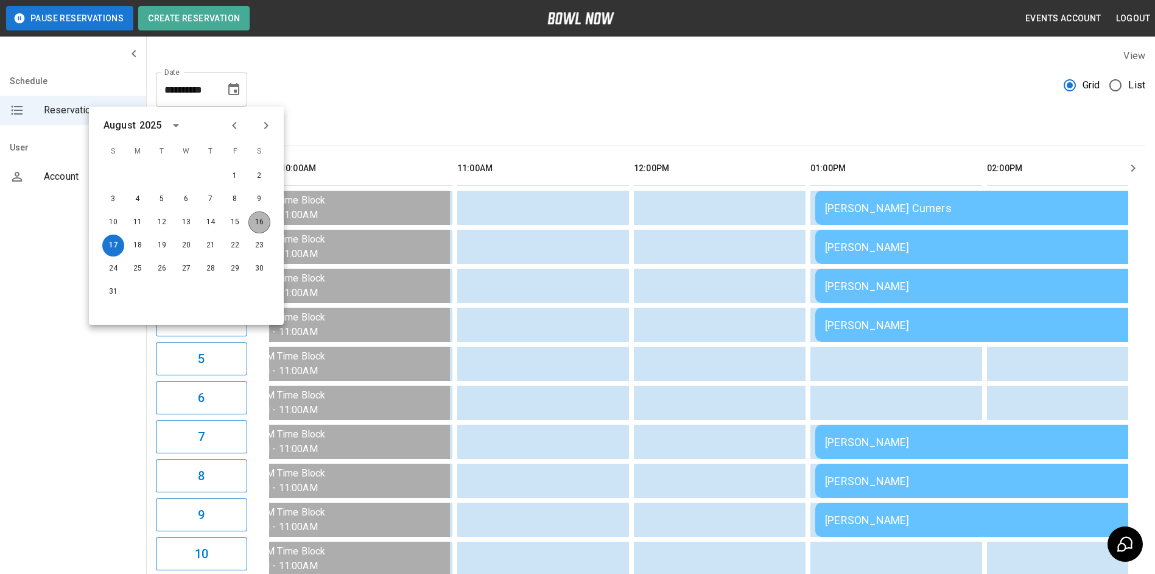
click at [264, 228] on button "16" at bounding box center [259, 222] width 22 height 22
type input "**********"
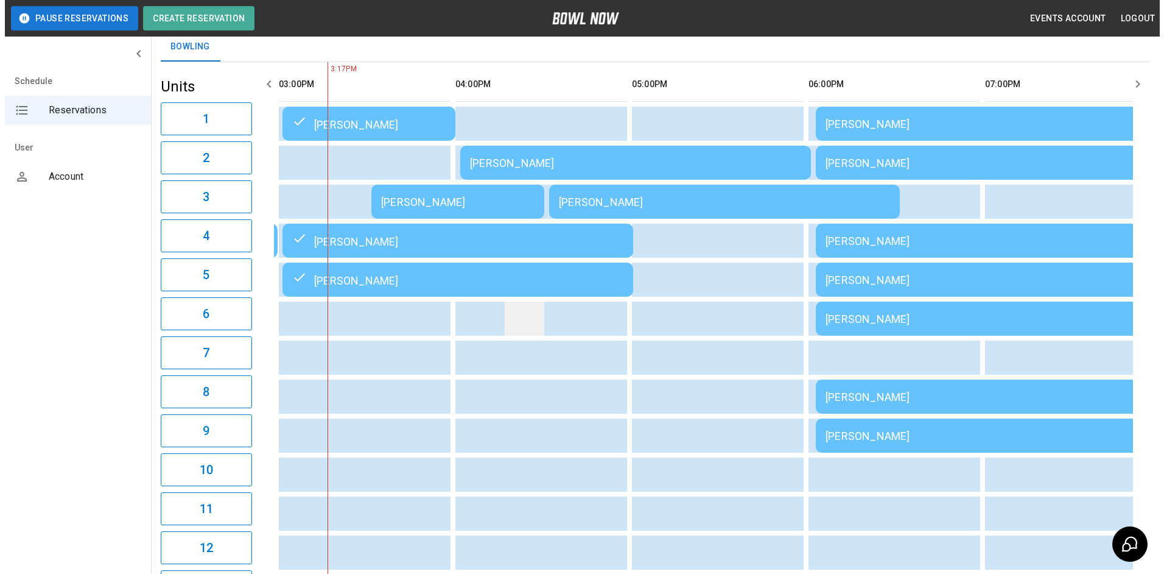
scroll to position [122, 0]
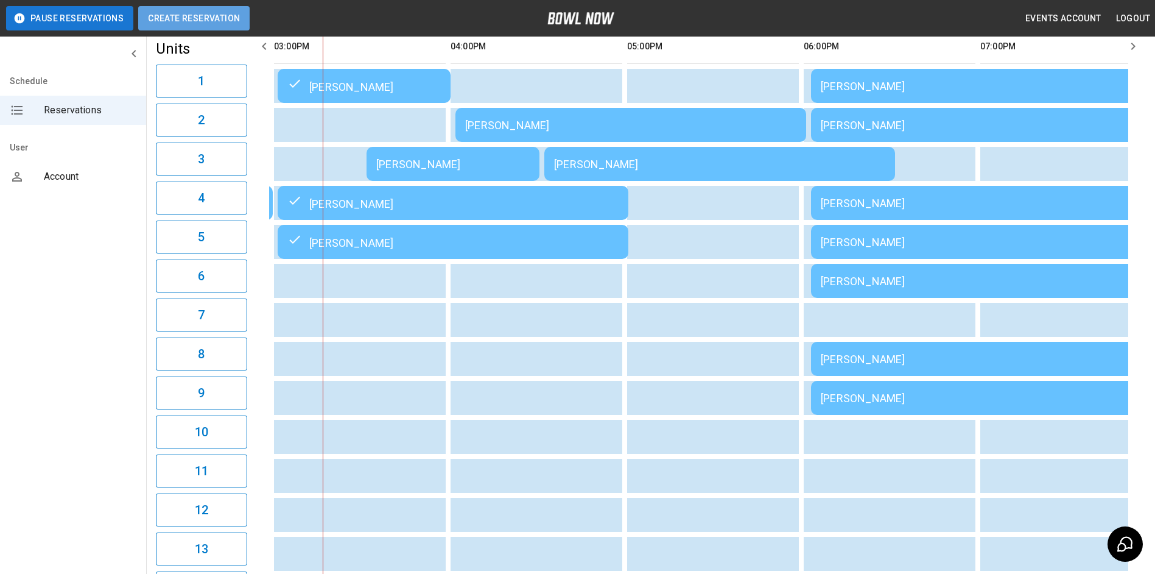
click at [220, 27] on button "Create Reservation" at bounding box center [193, 18] width 111 height 24
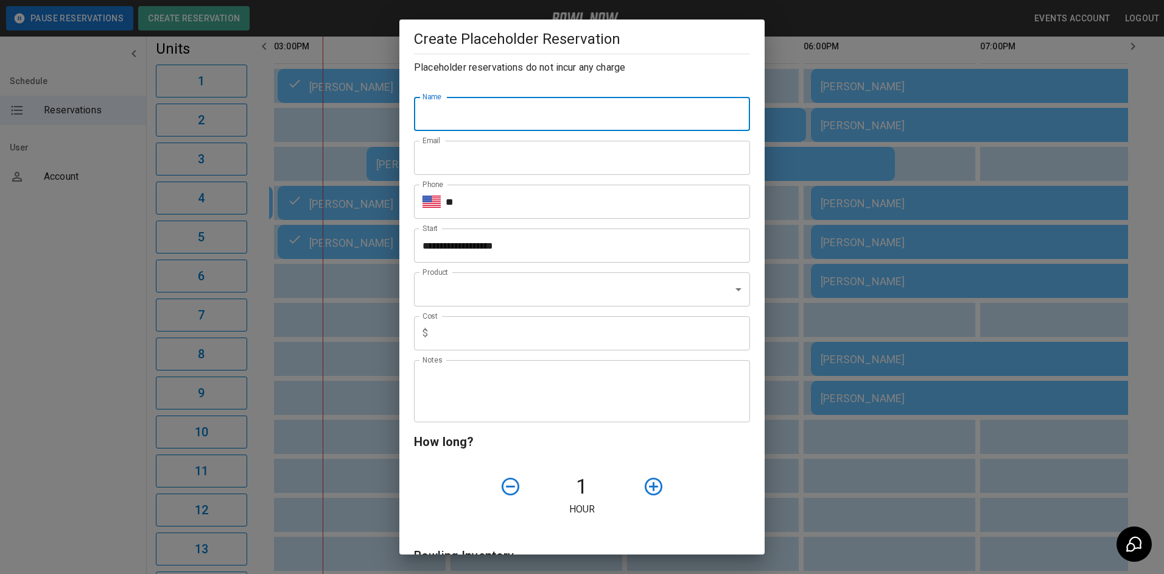
click at [449, 125] on input "Name" at bounding box center [582, 114] width 336 height 34
type input "**********"
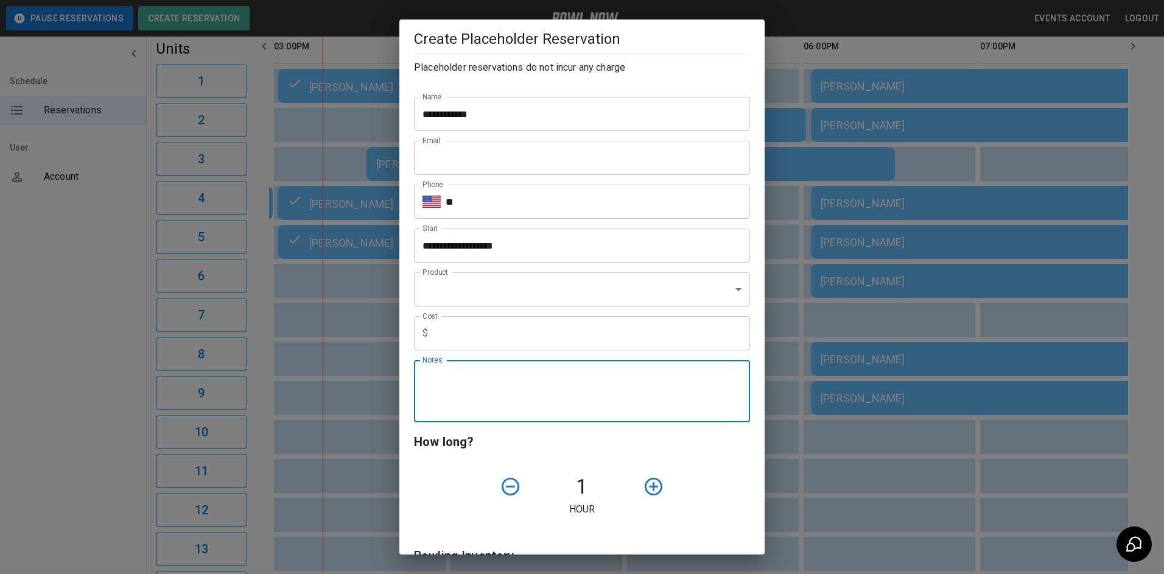
click at [473, 378] on textarea "Notes" at bounding box center [582, 391] width 319 height 42
type textarea "*"
click at [716, 382] on textarea "**********" at bounding box center [578, 391] width 310 height 42
click at [647, 490] on icon "button" at bounding box center [653, 486] width 21 height 21
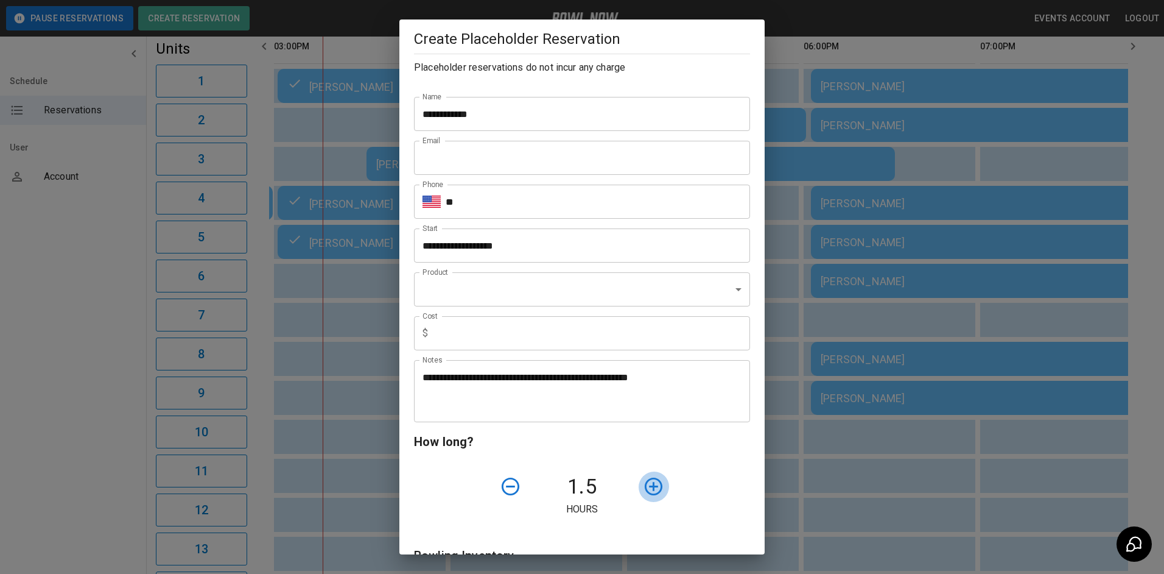
click at [647, 482] on icon "button" at bounding box center [653, 486] width 21 height 21
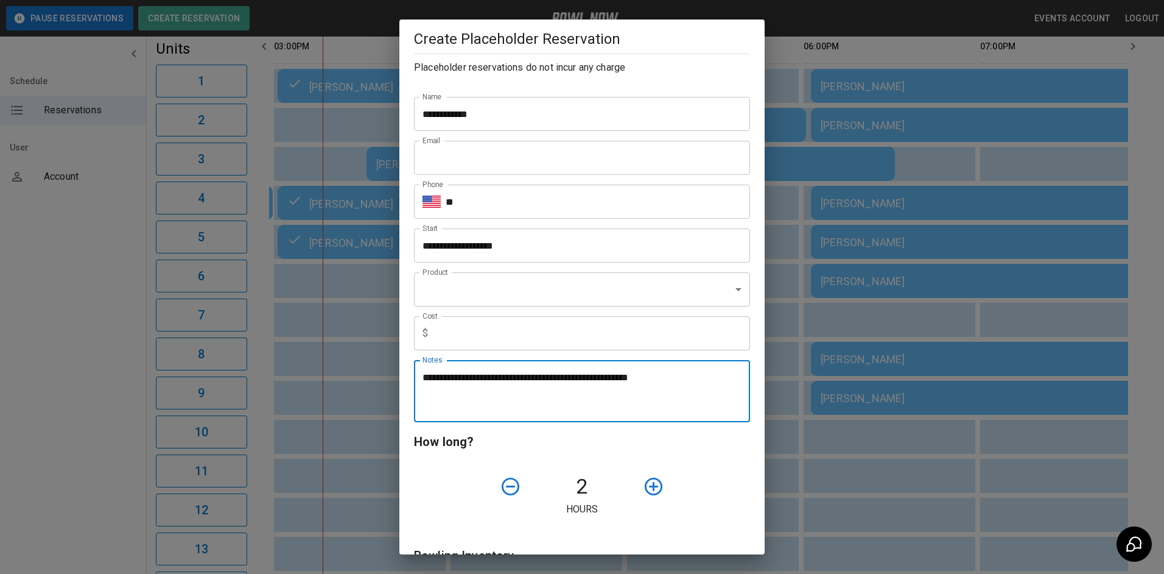
click at [679, 385] on textarea "**********" at bounding box center [578, 391] width 310 height 42
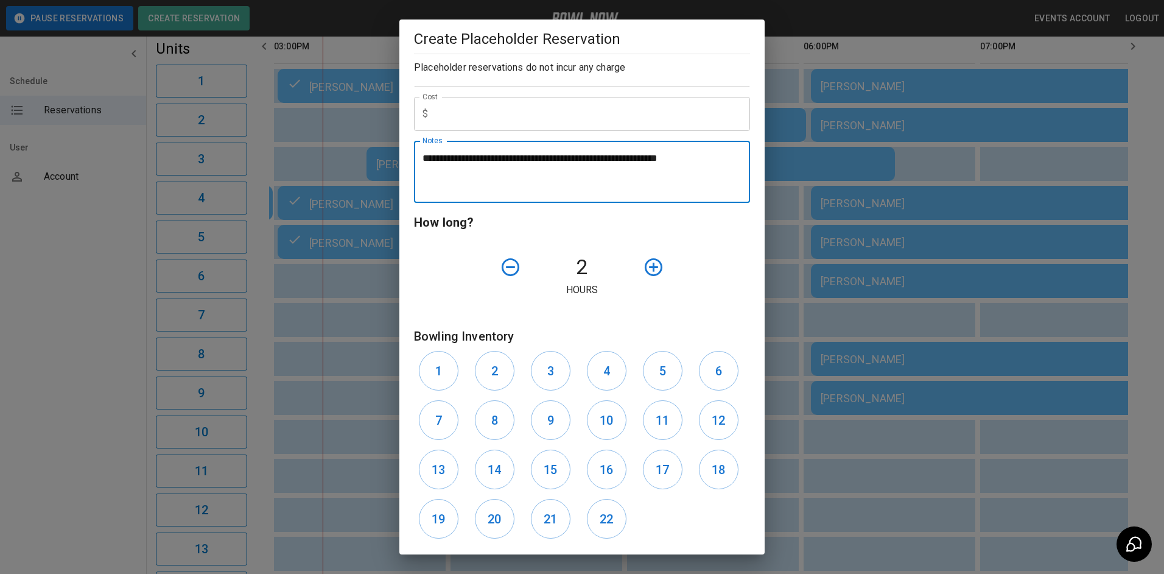
scroll to position [244, 0]
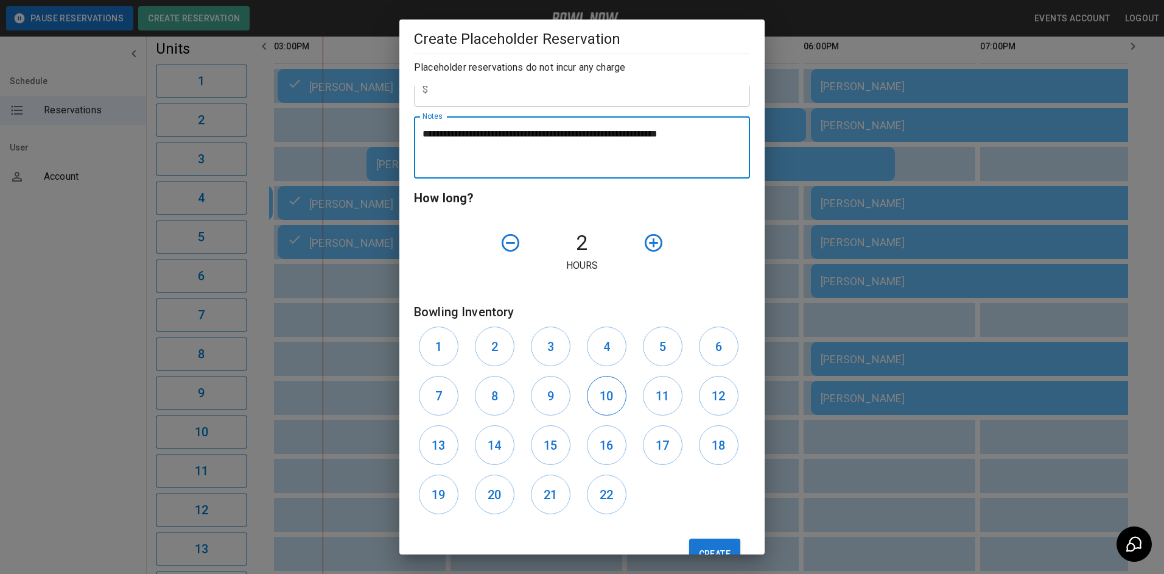
type textarea "**********"
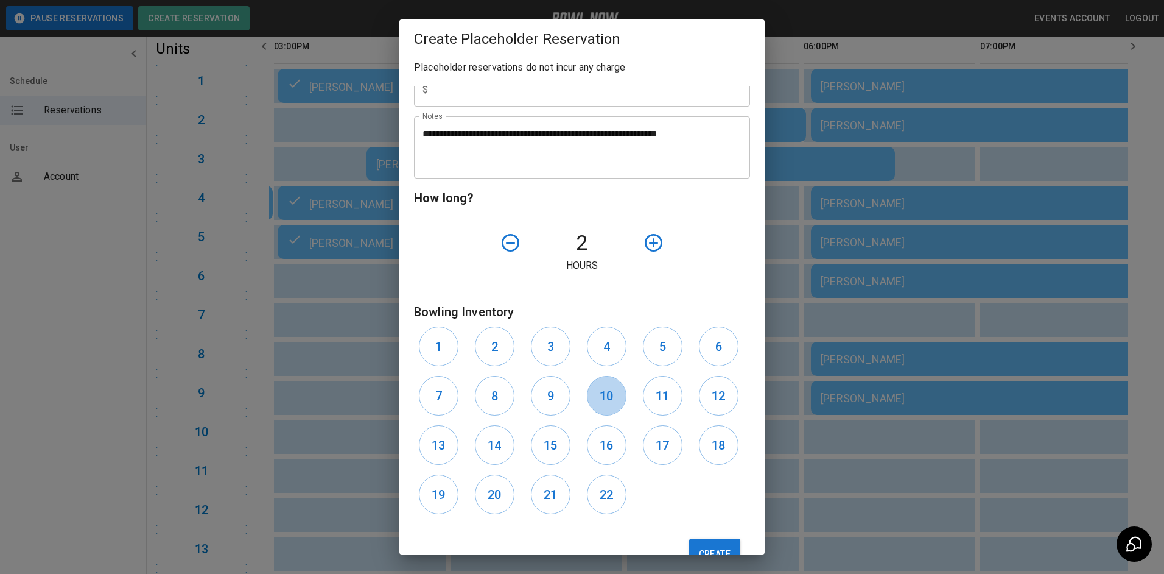
drag, startPoint x: 611, startPoint y: 406, endPoint x: 639, endPoint y: 421, distance: 32.2
click at [612, 407] on button "10" at bounding box center [607, 396] width 40 height 40
click at [717, 553] on button "Create" at bounding box center [714, 553] width 51 height 30
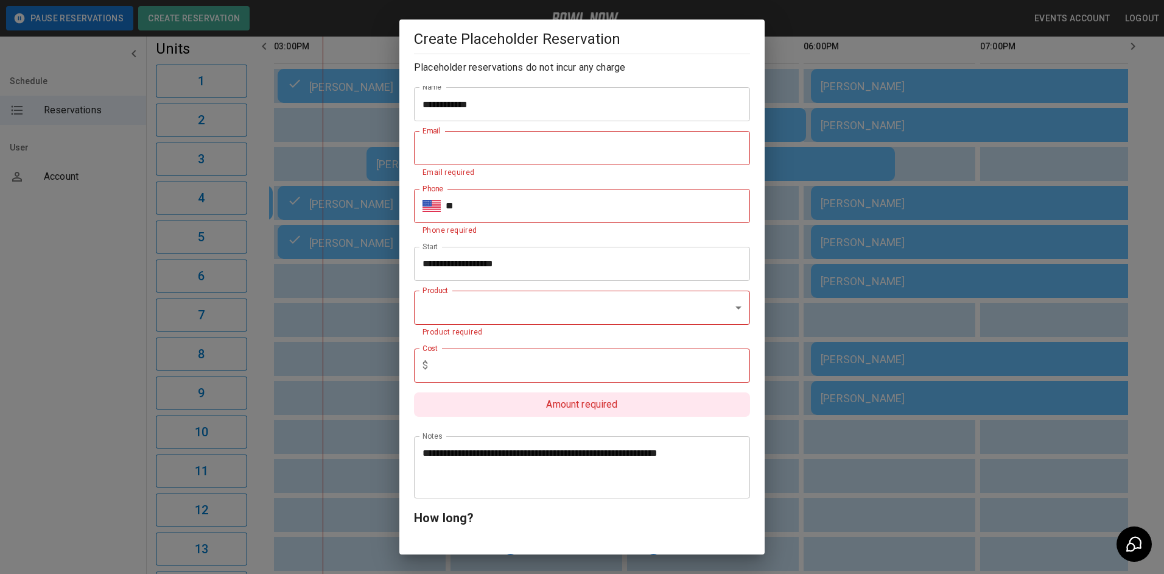
scroll to position [0, 0]
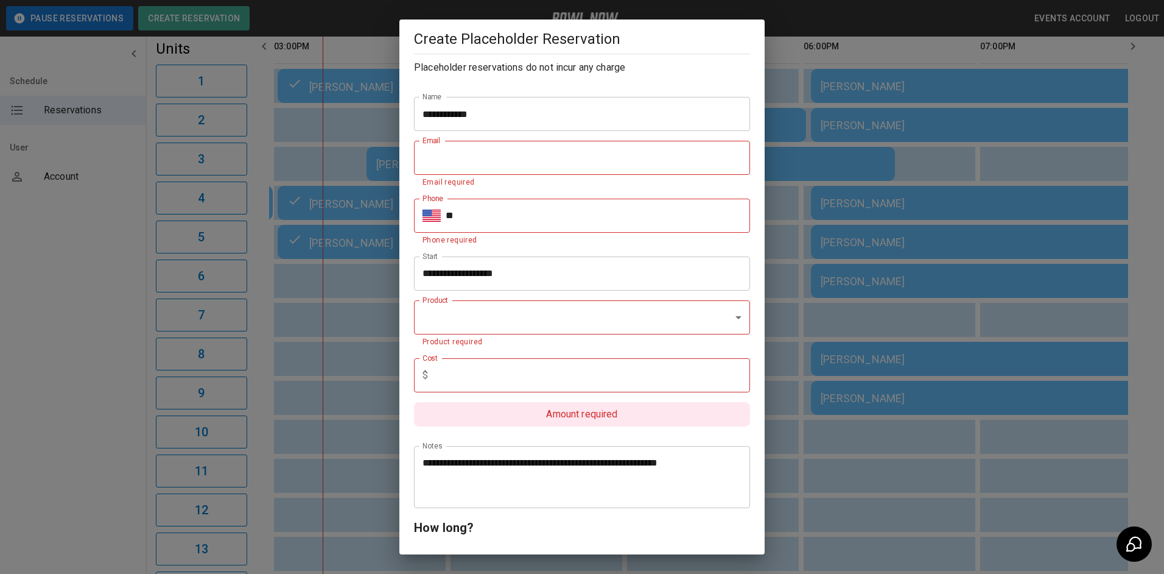
click at [456, 164] on input "Email" at bounding box center [582, 158] width 336 height 34
type input "**********"
type input "*"
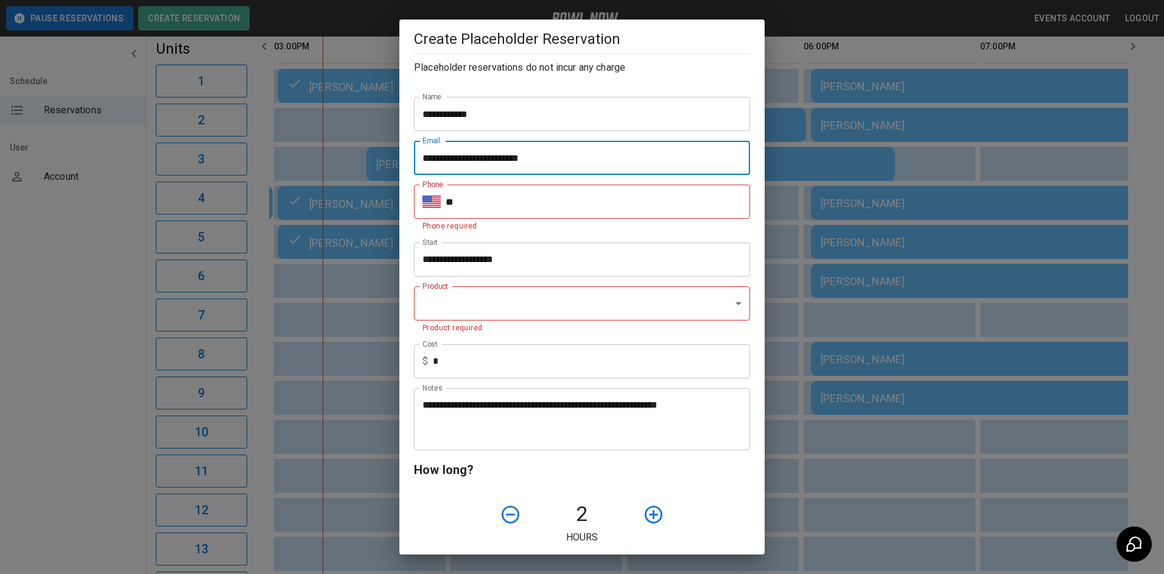
click at [492, 210] on input "**" at bounding box center [598, 201] width 304 height 34
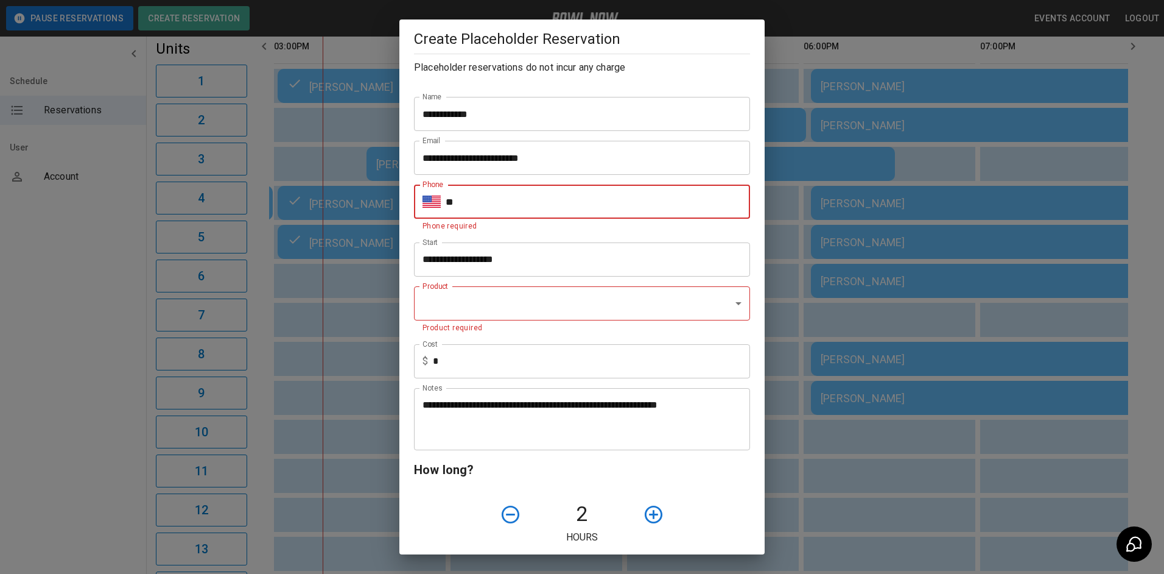
type input "**********"
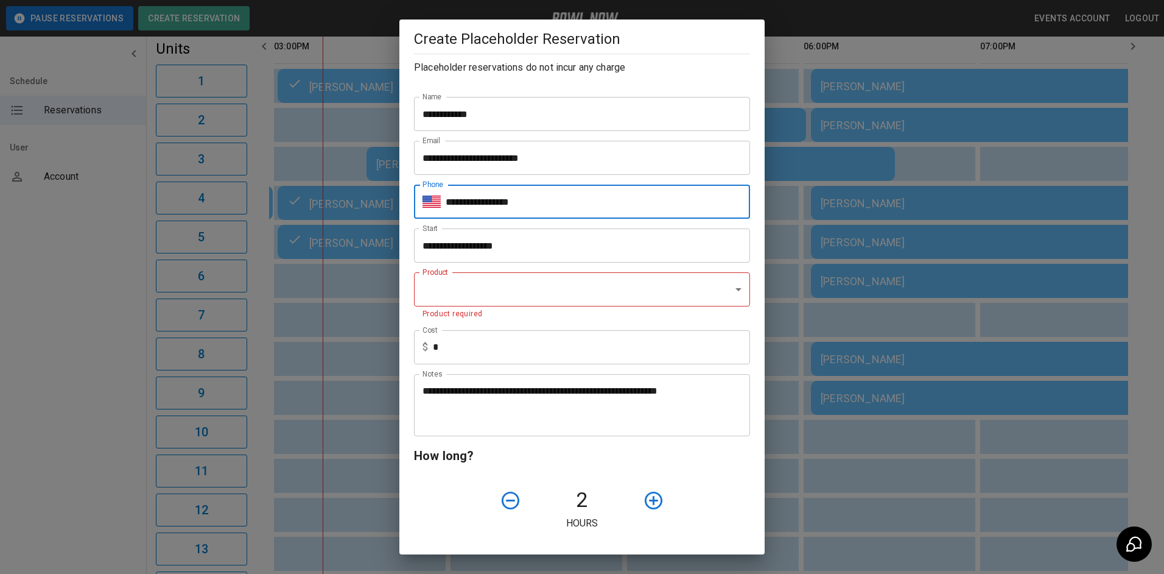
click at [492, 286] on body "**********" at bounding box center [582, 439] width 1164 height 1123
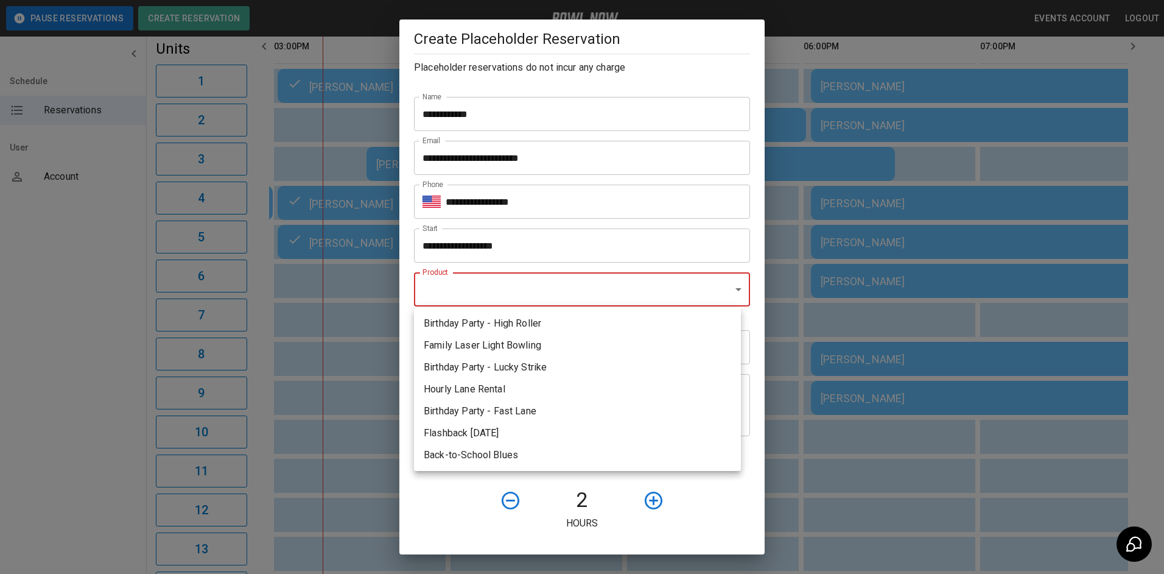
drag, startPoint x: 470, startPoint y: 460, endPoint x: 470, endPoint y: 452, distance: 7.9
click at [474, 456] on li "Back-to-School Blues" at bounding box center [577, 455] width 327 height 22
type input "**********"
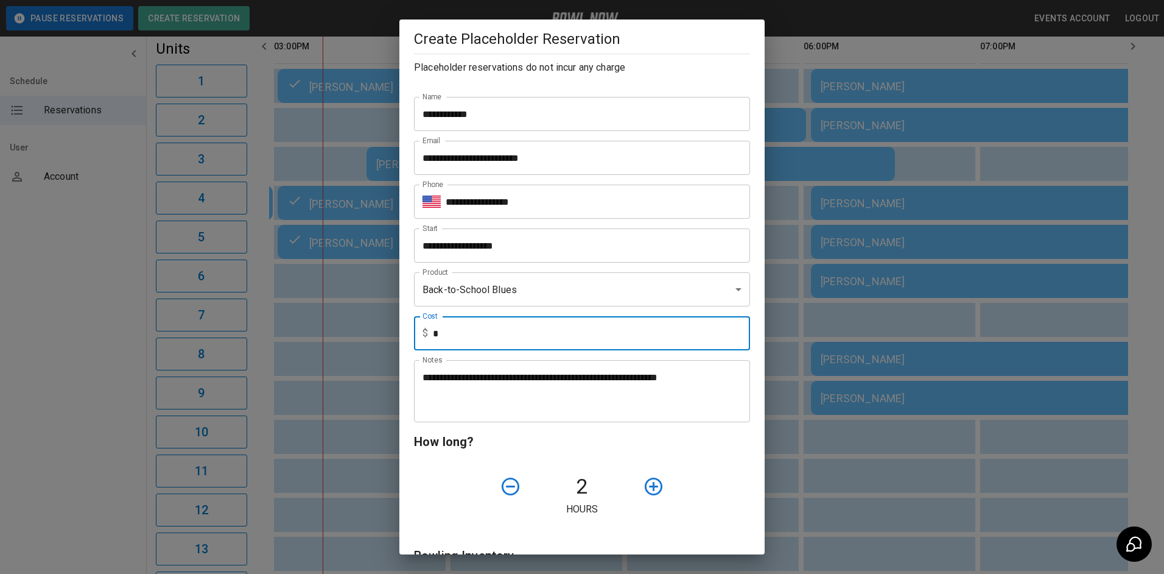
click at [492, 343] on input "*" at bounding box center [591, 333] width 317 height 34
drag, startPoint x: 492, startPoint y: 343, endPoint x: 480, endPoint y: 345, distance: 11.7
click at [480, 345] on input "*" at bounding box center [591, 333] width 317 height 34
drag, startPoint x: 488, startPoint y: 331, endPoint x: 575, endPoint y: 398, distance: 109.9
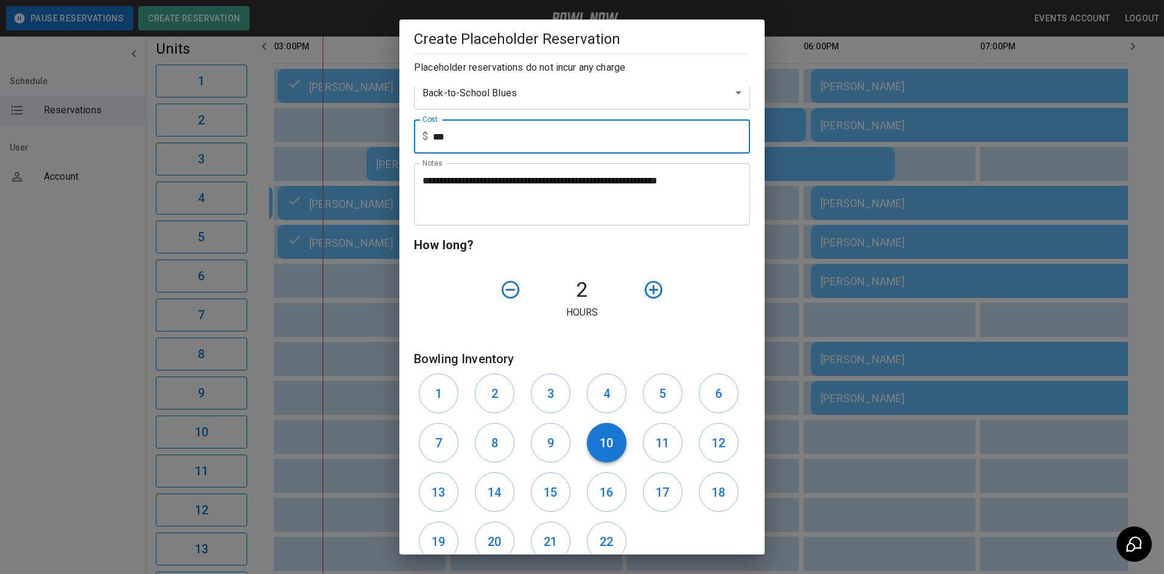
scroll to position [244, 0]
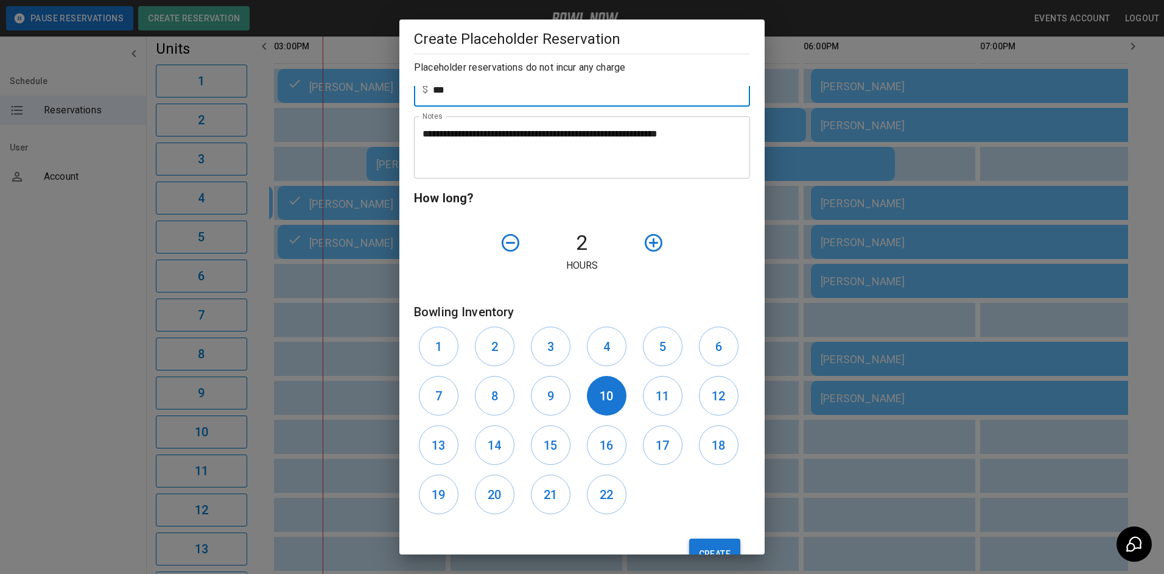
type input "***"
click at [705, 553] on button "Create" at bounding box center [714, 553] width 51 height 30
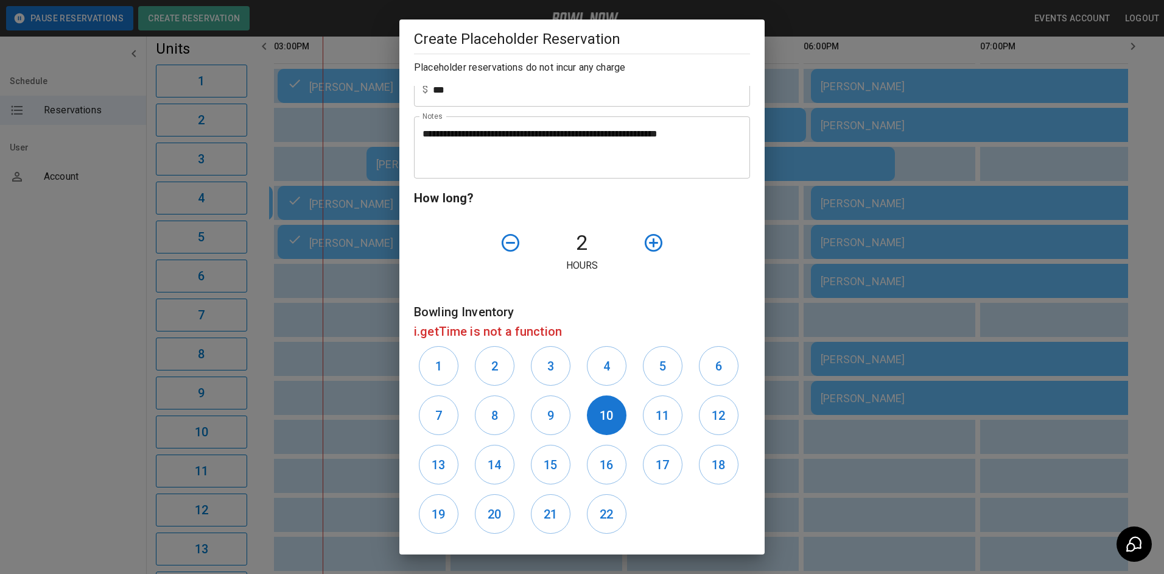
scroll to position [61, 0]
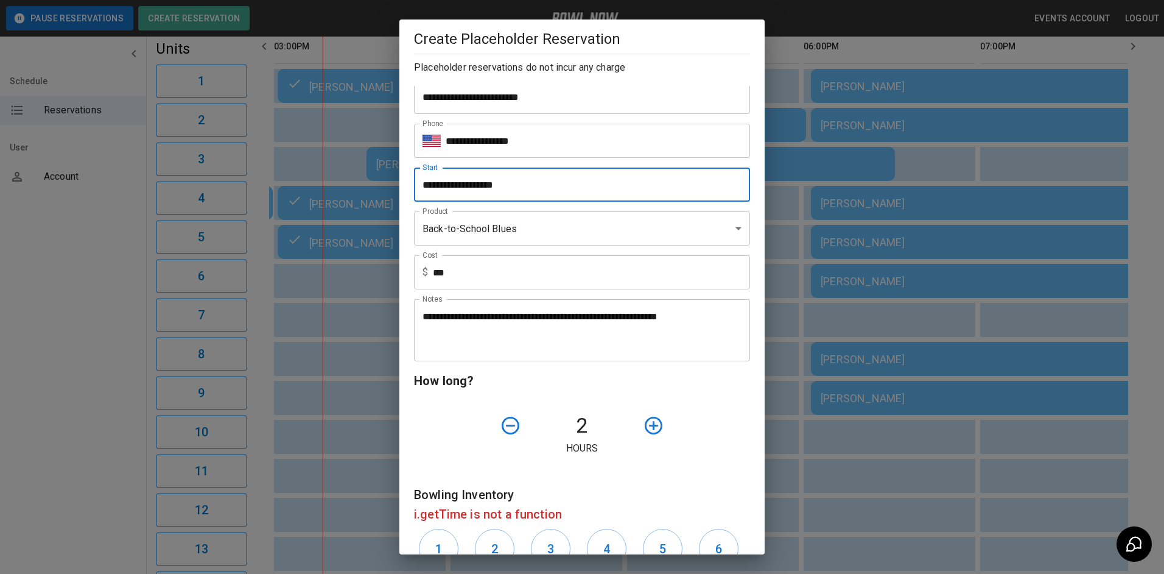
click at [468, 190] on input "**********" at bounding box center [578, 184] width 328 height 34
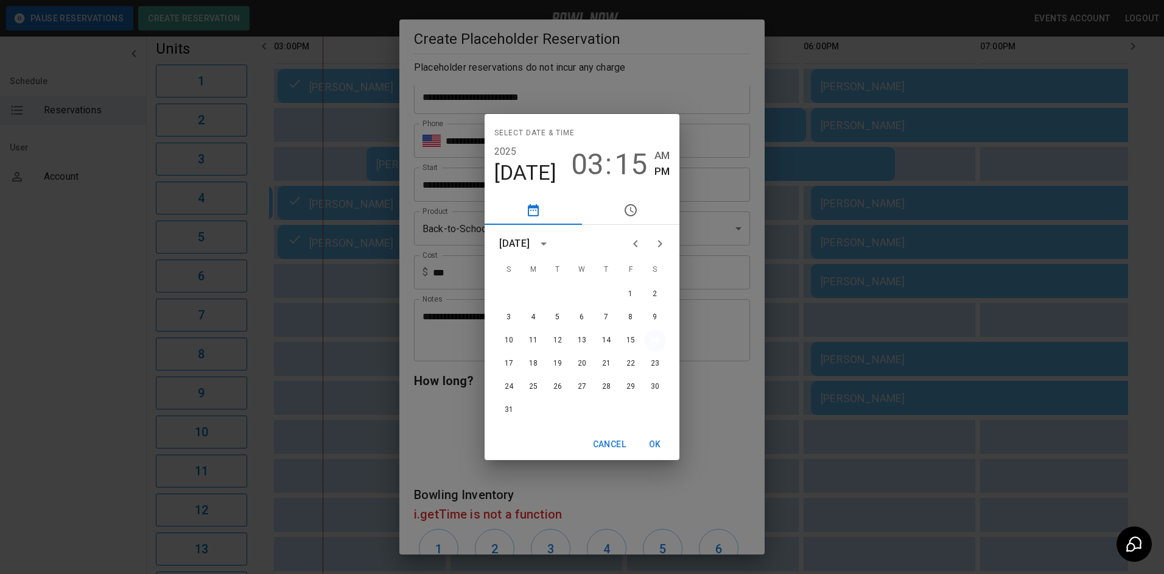
click at [660, 342] on button "16" at bounding box center [655, 340] width 22 height 22
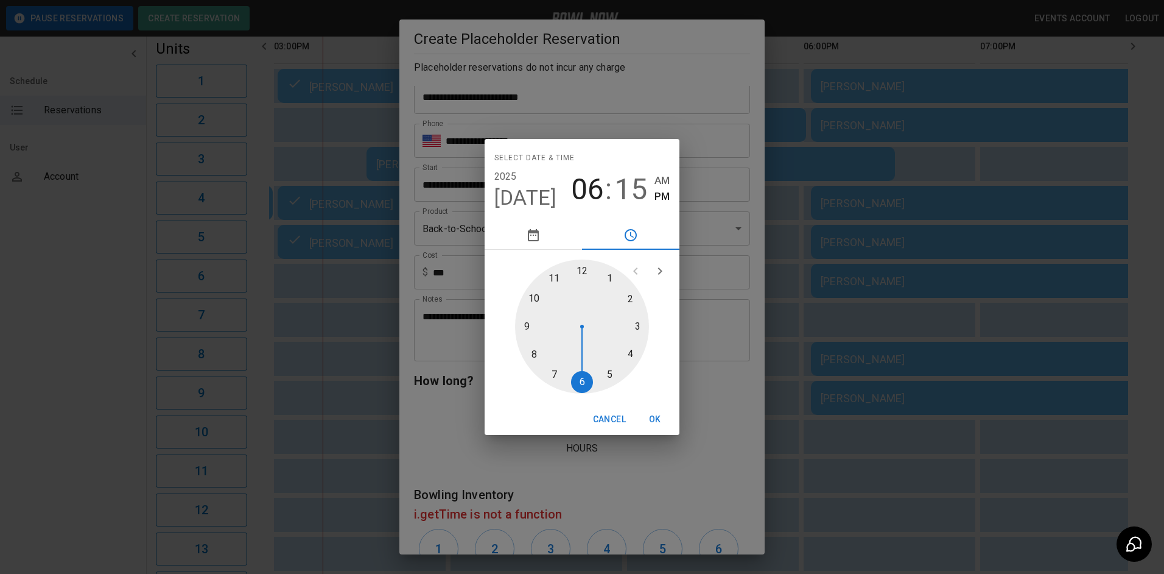
drag, startPoint x: 639, startPoint y: 325, endPoint x: 591, endPoint y: 379, distance: 72.1
click at [589, 381] on div at bounding box center [582, 326] width 134 height 134
type input "**********"
drag, startPoint x: 577, startPoint y: 272, endPoint x: 585, endPoint y: 270, distance: 8.6
click at [577, 272] on div at bounding box center [582, 326] width 134 height 134
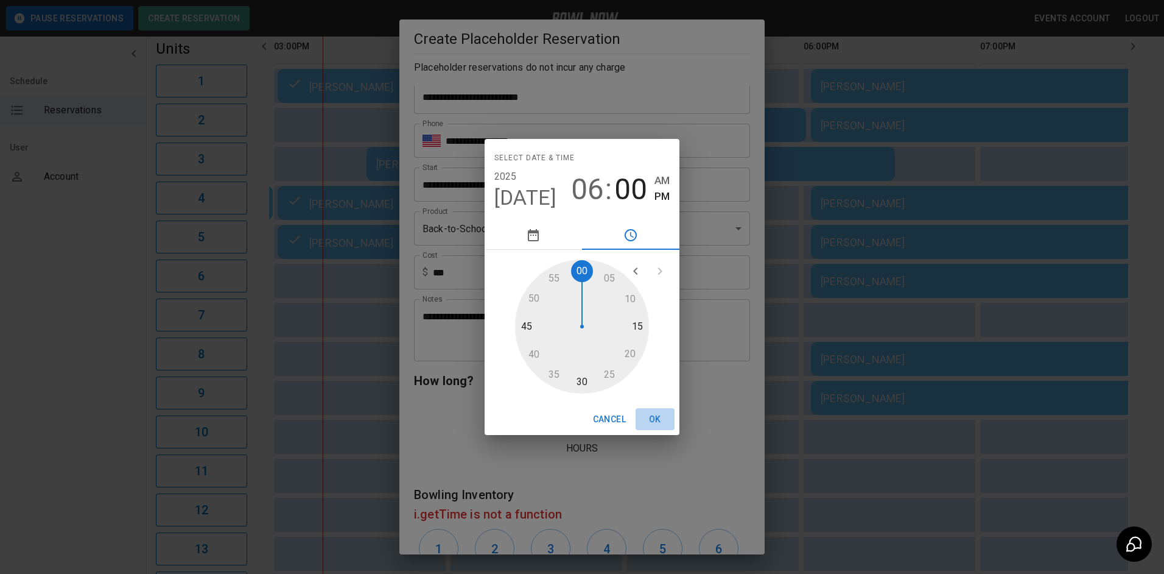
click at [656, 418] on button "OK" at bounding box center [655, 419] width 39 height 23
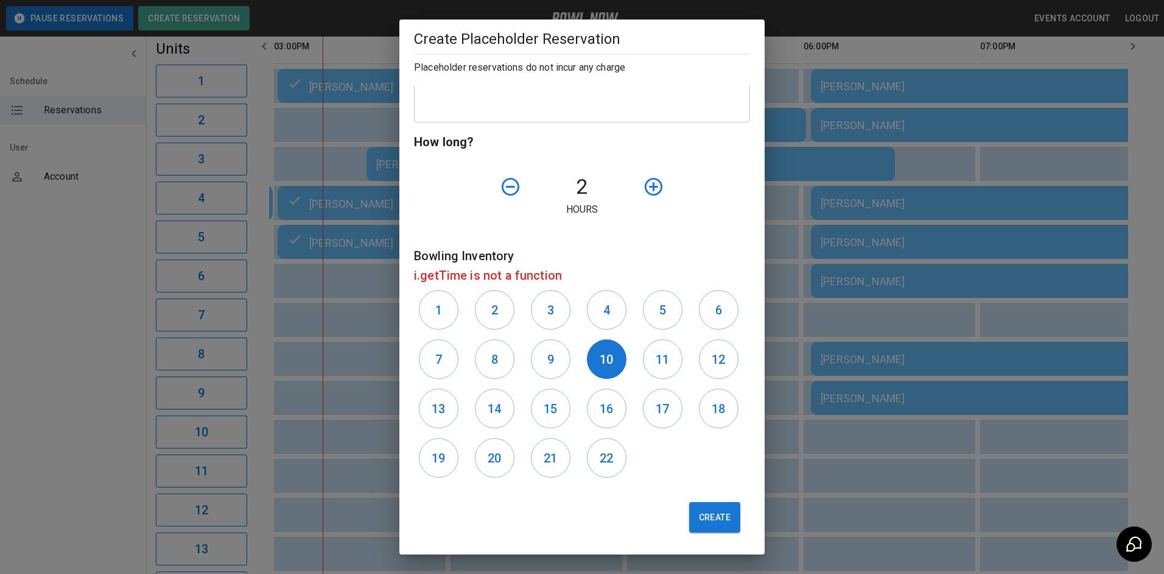
scroll to position [301, 0]
click at [703, 512] on button "Create" at bounding box center [714, 517] width 51 height 30
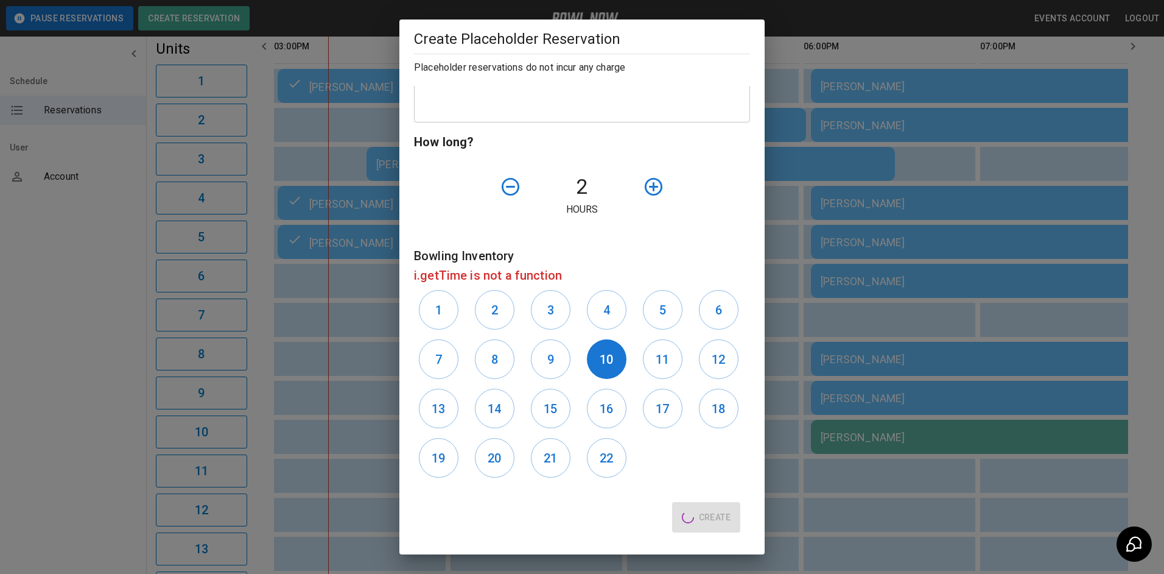
type input "**"
type input "**********"
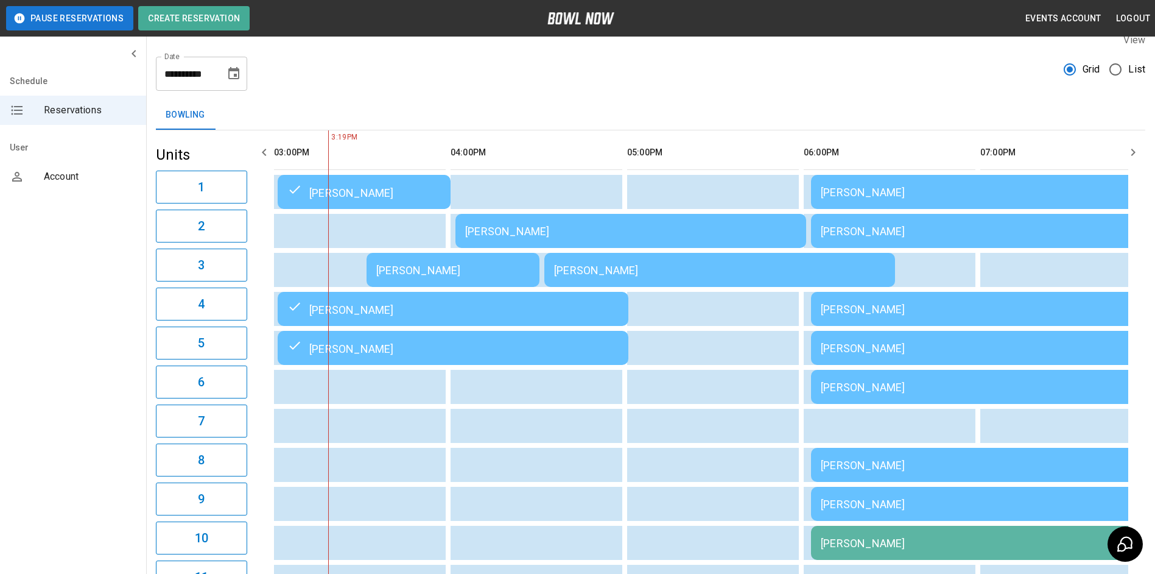
scroll to position [0, 0]
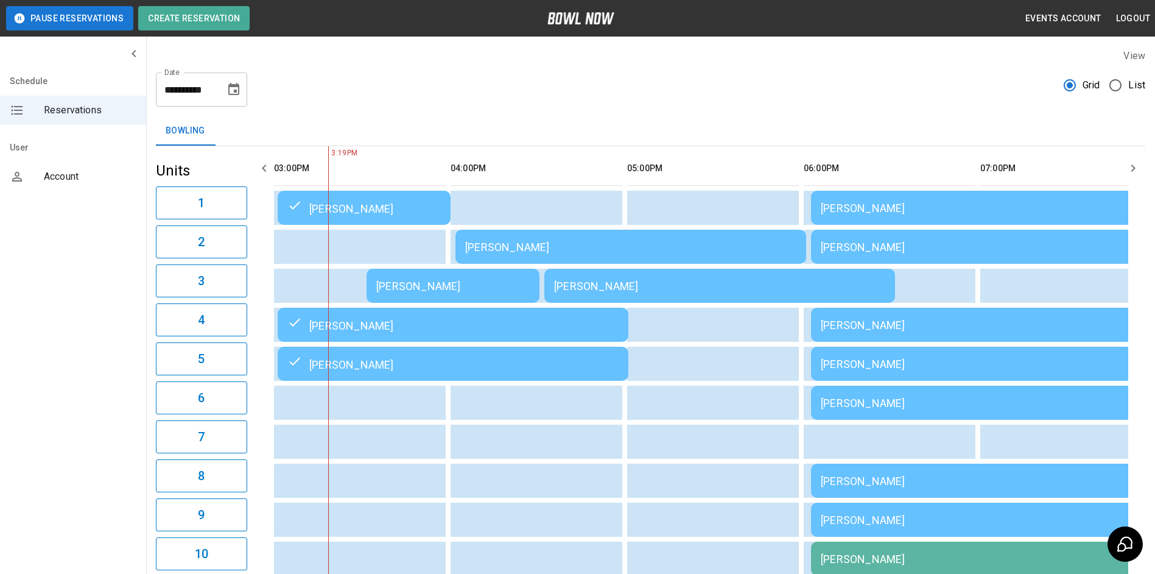
click at [239, 94] on icon "Choose date, selected date is Aug 16, 2025" at bounding box center [234, 89] width 15 height 15
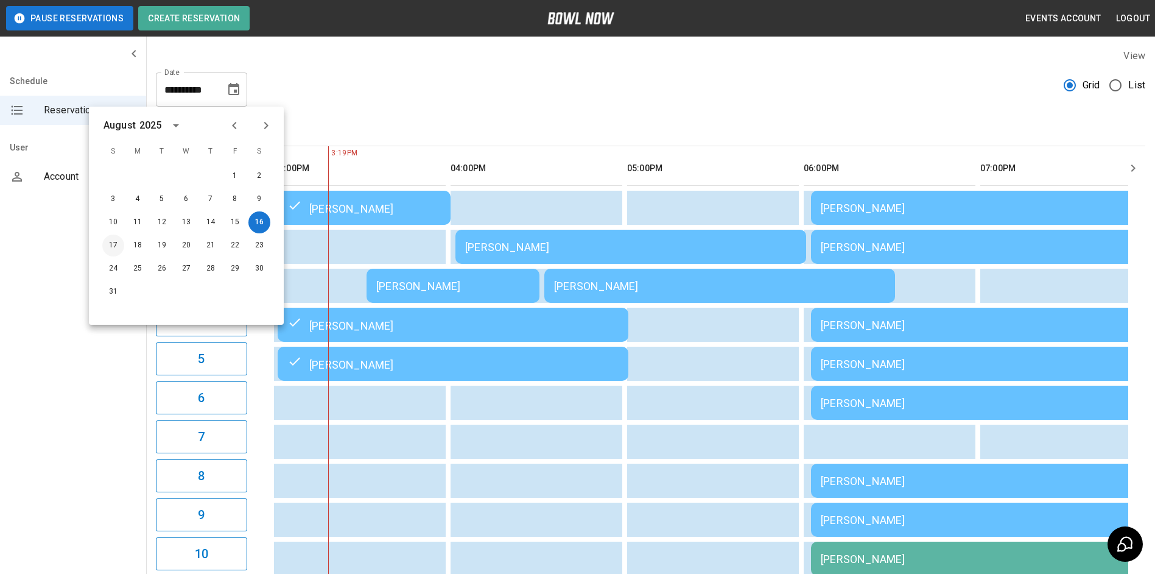
click at [113, 251] on button "17" at bounding box center [113, 245] width 22 height 22
type input "**********"
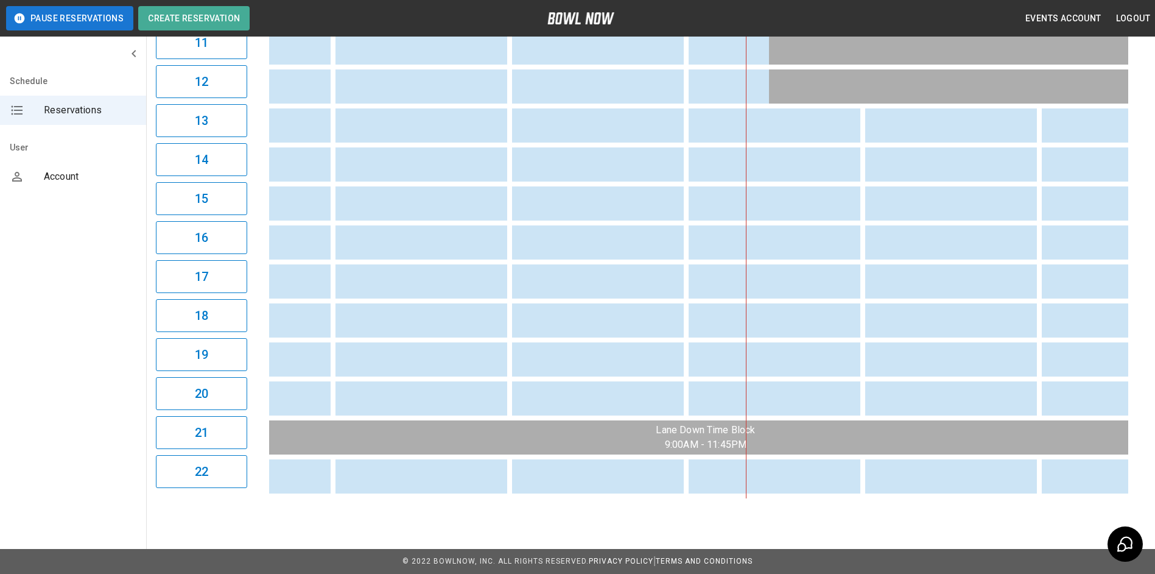
scroll to position [0, 613]
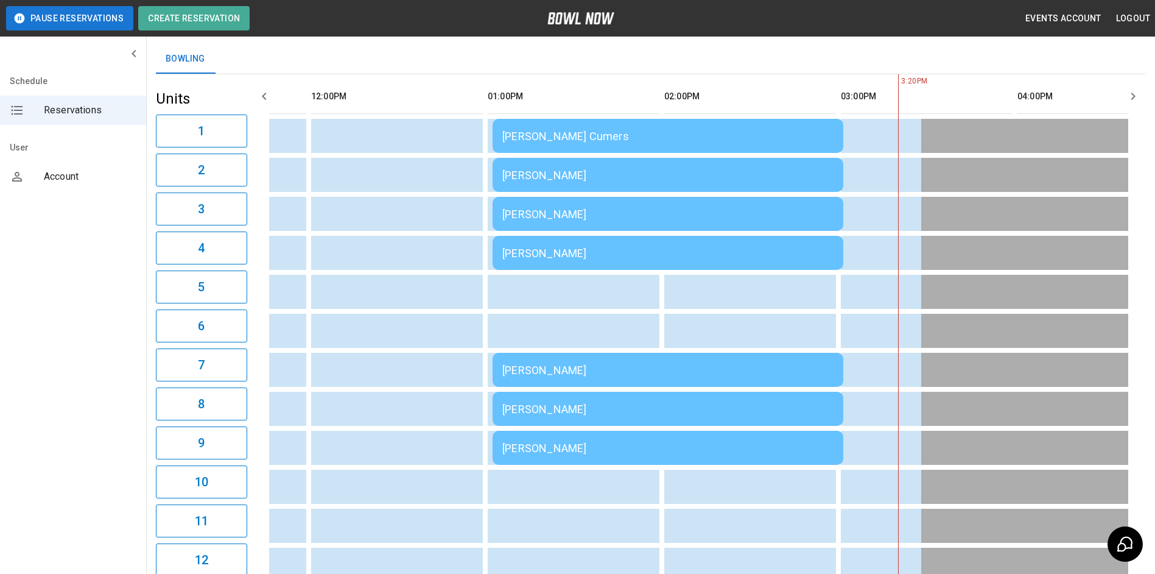
click at [537, 257] on div "[PERSON_NAME]" at bounding box center [667, 253] width 331 height 13
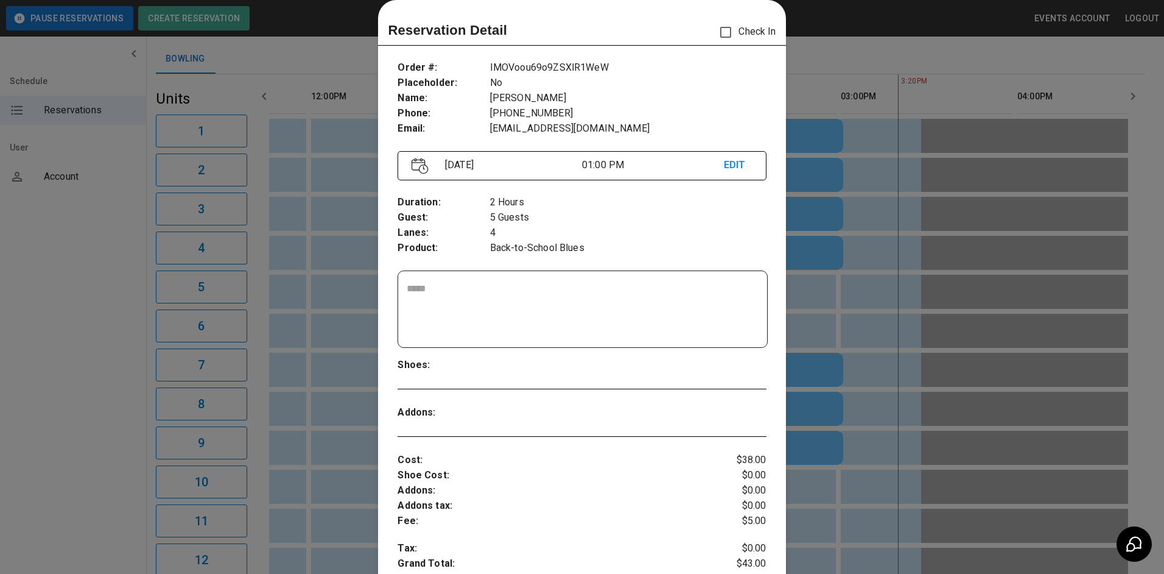
click at [490, 311] on textarea at bounding box center [582, 309] width 351 height 56
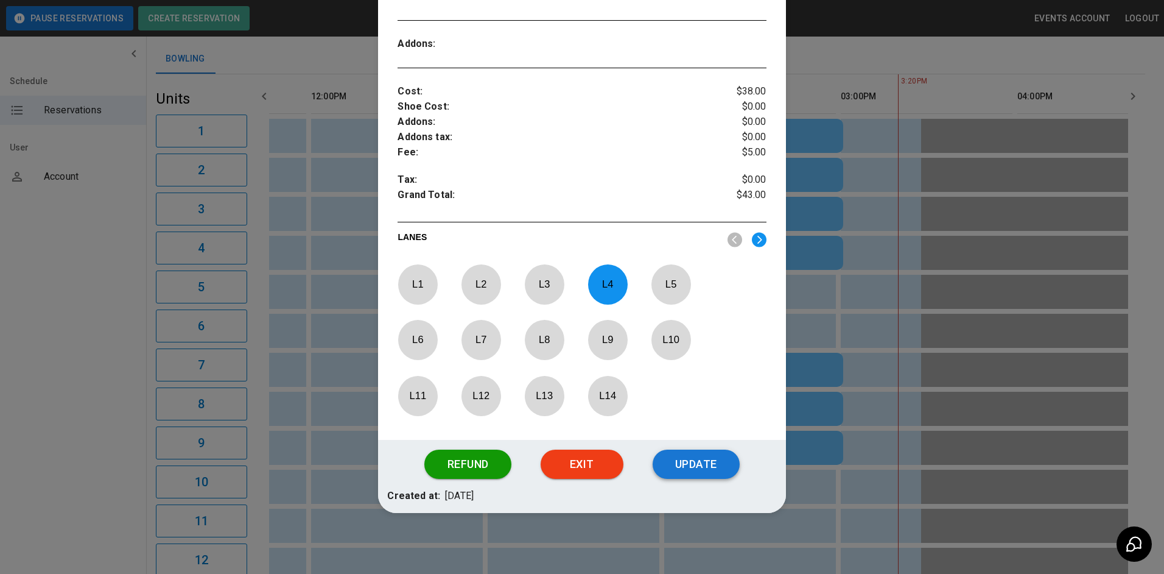
type textarea "**********"
click at [684, 471] on button "Update" at bounding box center [696, 463] width 87 height 29
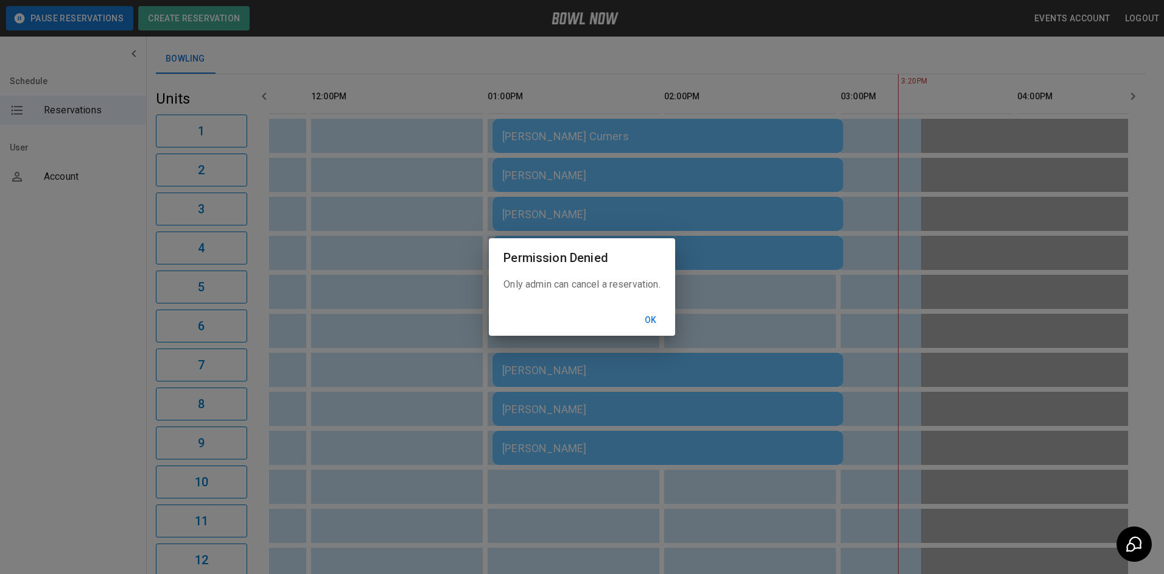
click at [661, 316] on button "Ok" at bounding box center [650, 320] width 39 height 23
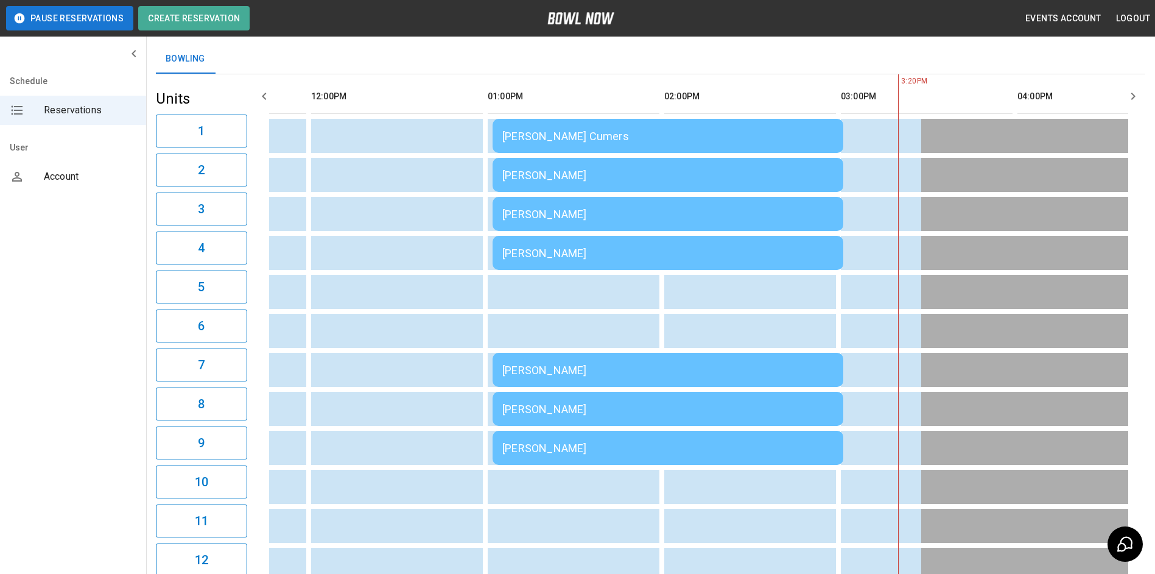
click at [564, 261] on td "[PERSON_NAME]" at bounding box center [668, 253] width 351 height 34
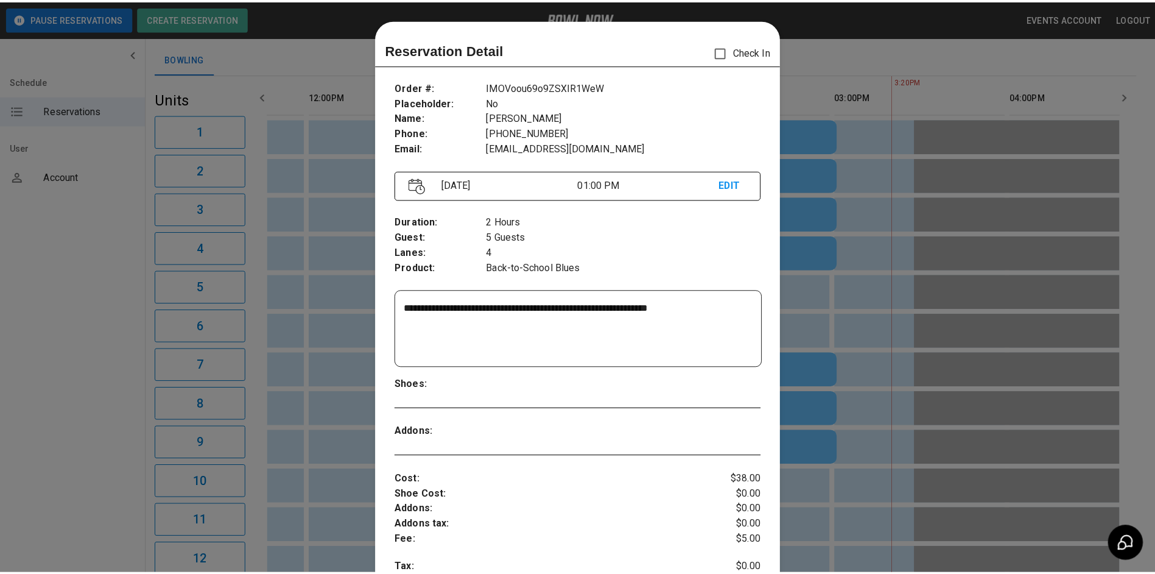
scroll to position [19, 0]
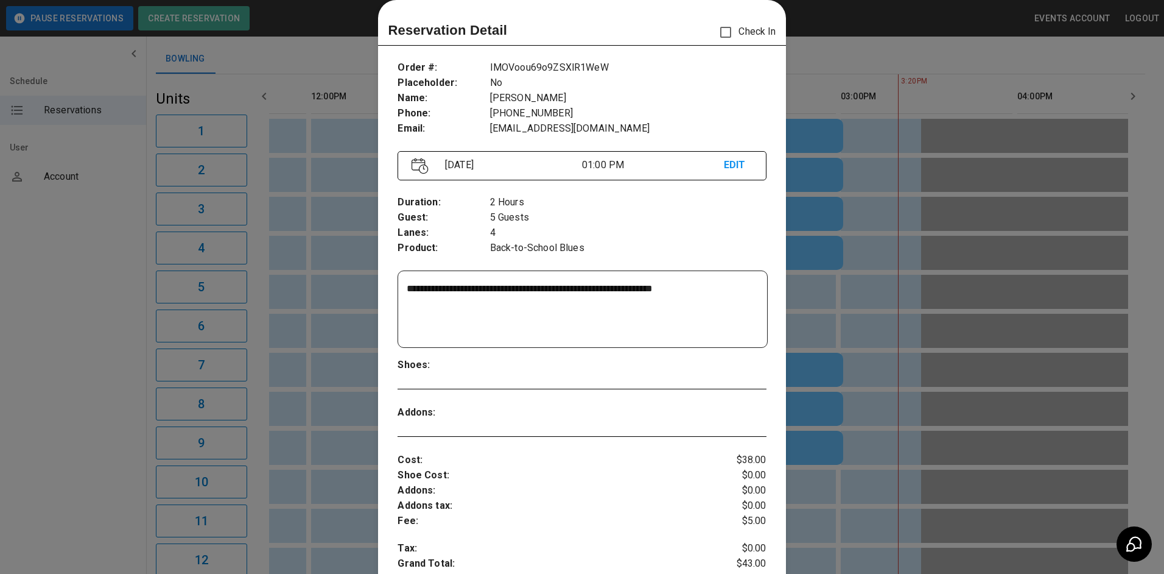
click at [368, 350] on div at bounding box center [582, 287] width 1164 height 574
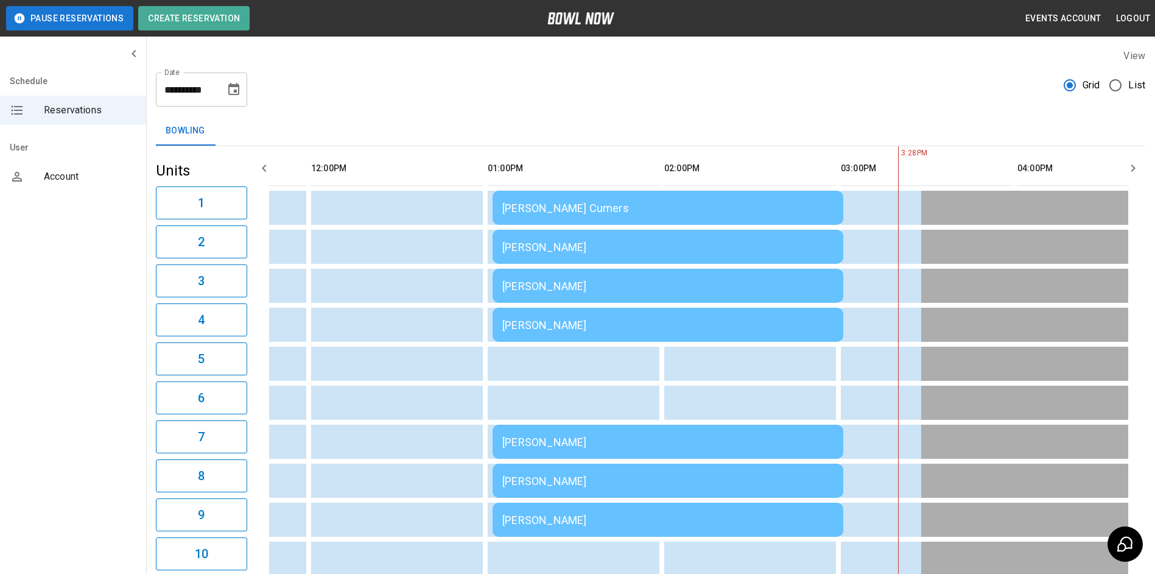
click at [227, 93] on icon "Choose date, selected date is Aug 17, 2025" at bounding box center [234, 89] width 15 height 15
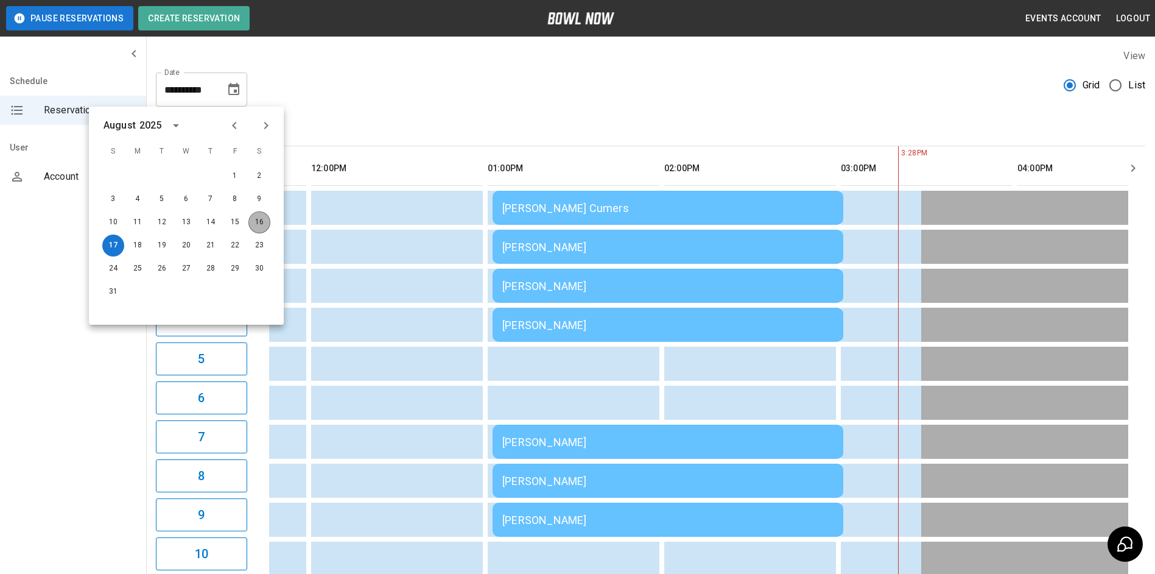
click at [256, 220] on button "16" at bounding box center [259, 222] width 22 height 22
type input "**********"
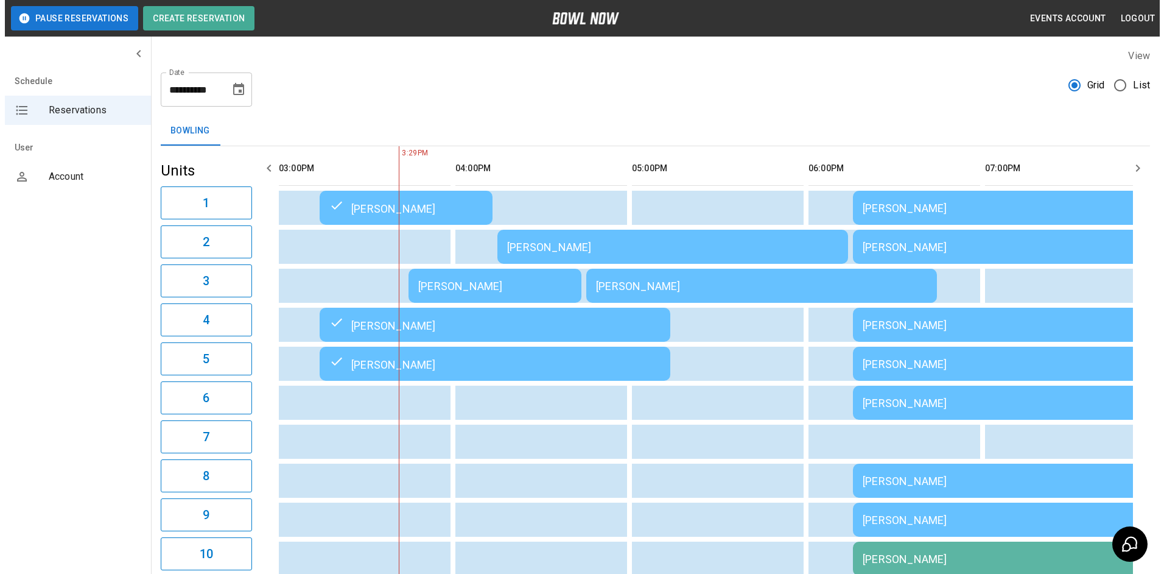
scroll to position [0, 530]
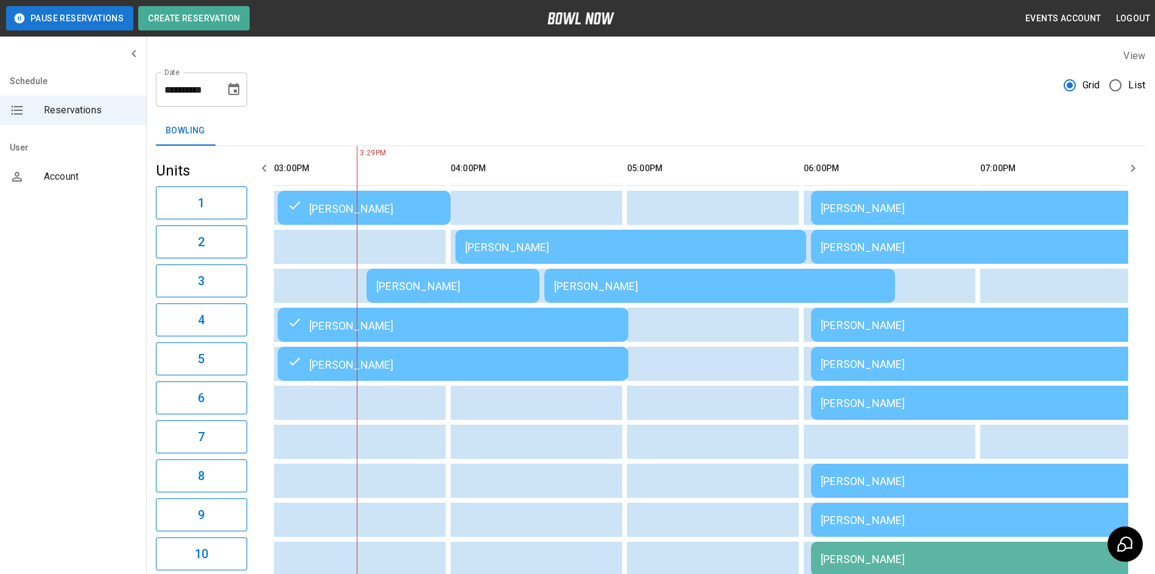
click at [437, 284] on div "[PERSON_NAME]" at bounding box center [452, 285] width 153 height 13
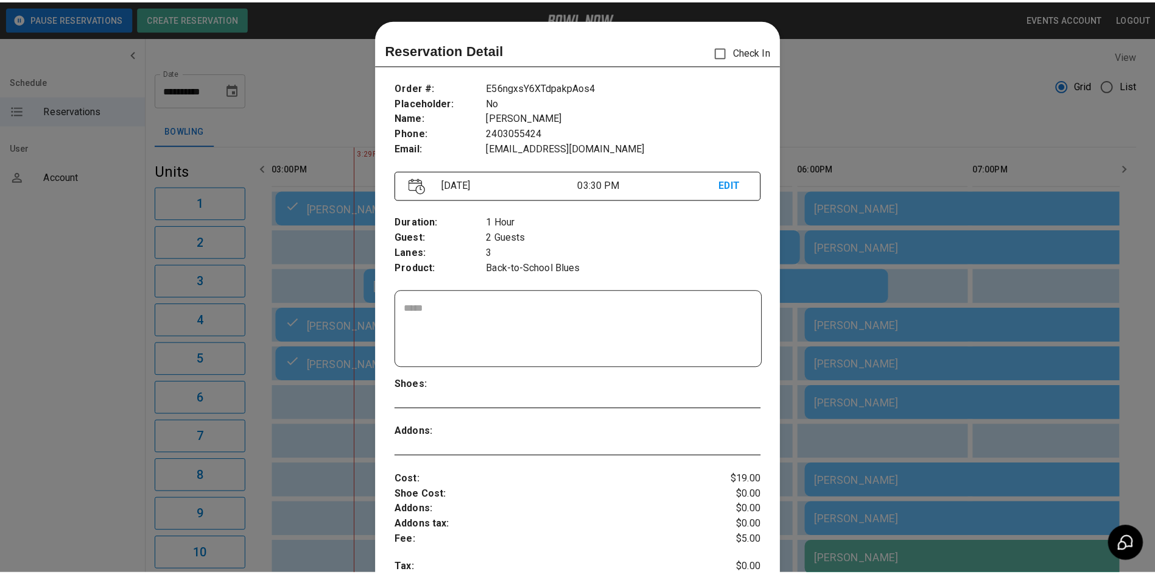
scroll to position [19, 0]
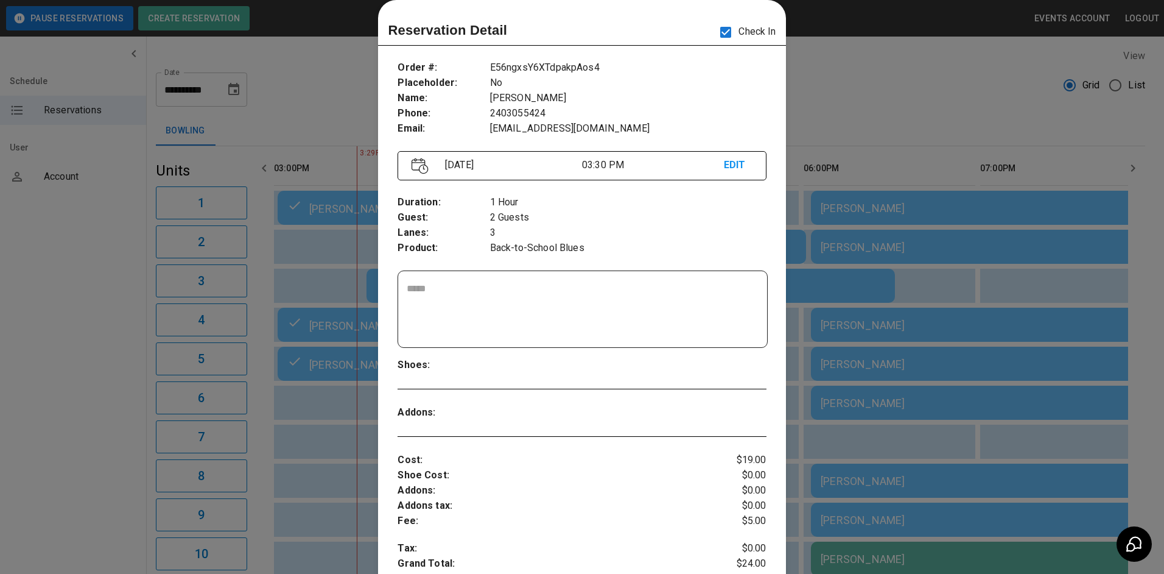
click at [804, 68] on div at bounding box center [582, 287] width 1164 height 574
